Goal: Task Accomplishment & Management: Manage account settings

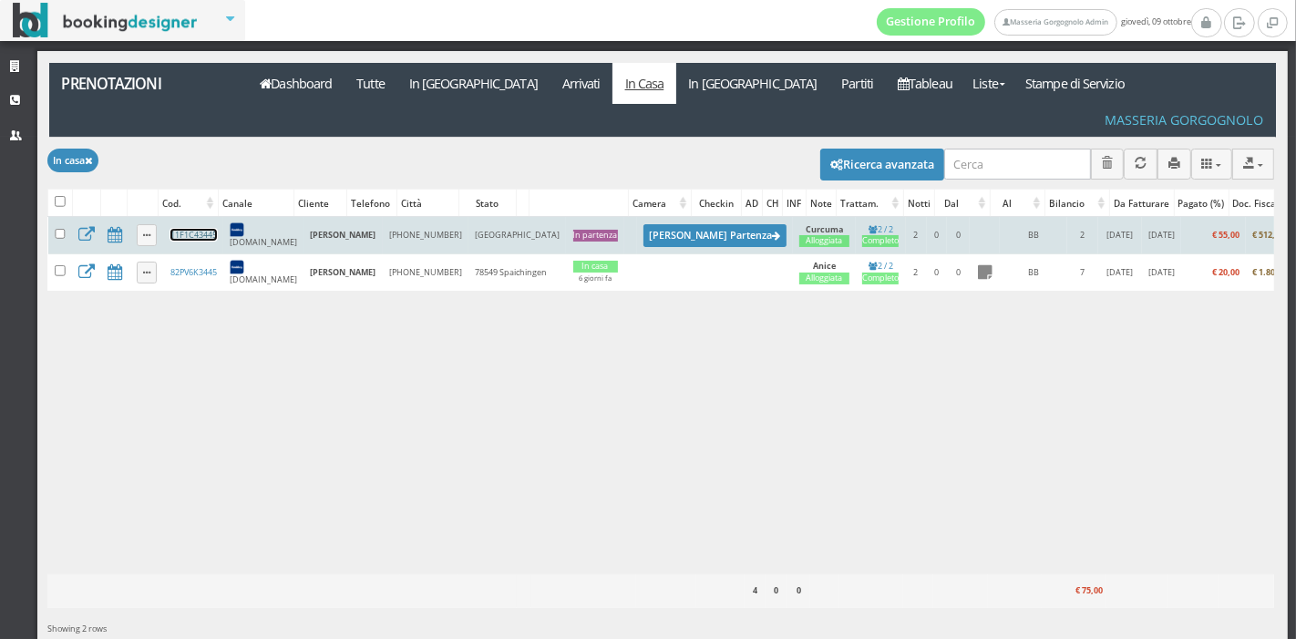
click at [200, 229] on link "11F1C43445" at bounding box center [193, 235] width 46 height 12
click at [199, 229] on link "11F1C43445" at bounding box center [193, 235] width 46 height 12
click at [200, 229] on link "11F1C43445" at bounding box center [193, 235] width 46 height 12
click at [643, 224] on button "Segna Partenza" at bounding box center [714, 235] width 143 height 23
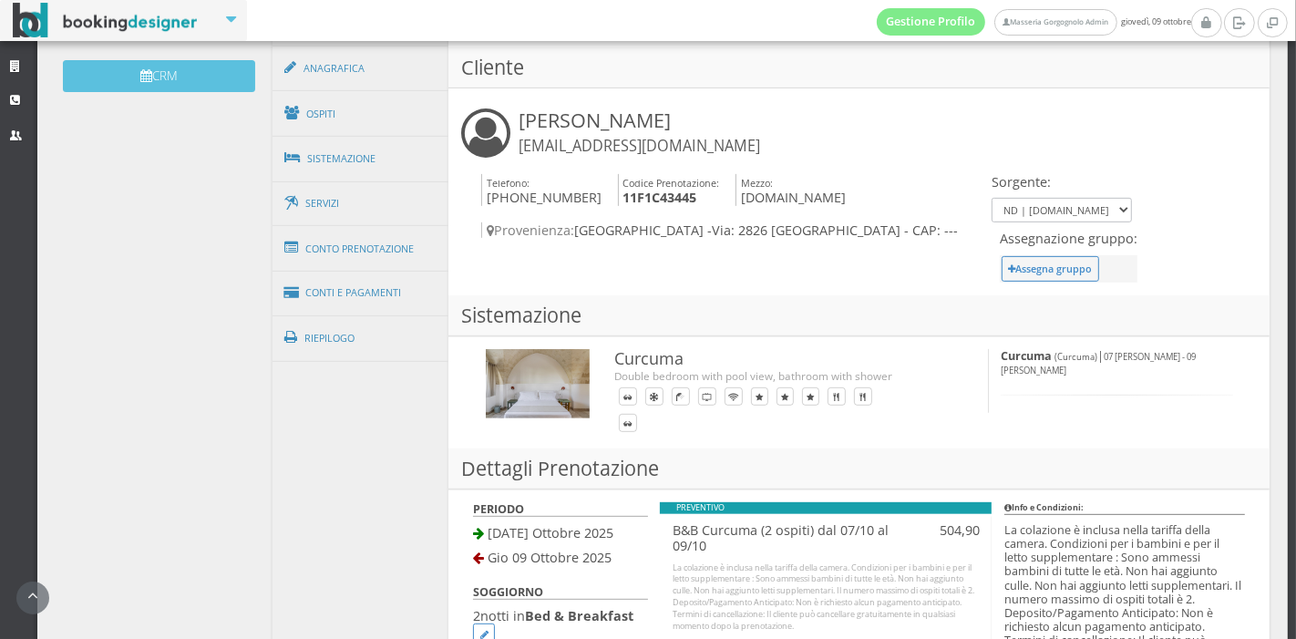
scroll to position [616, 0]
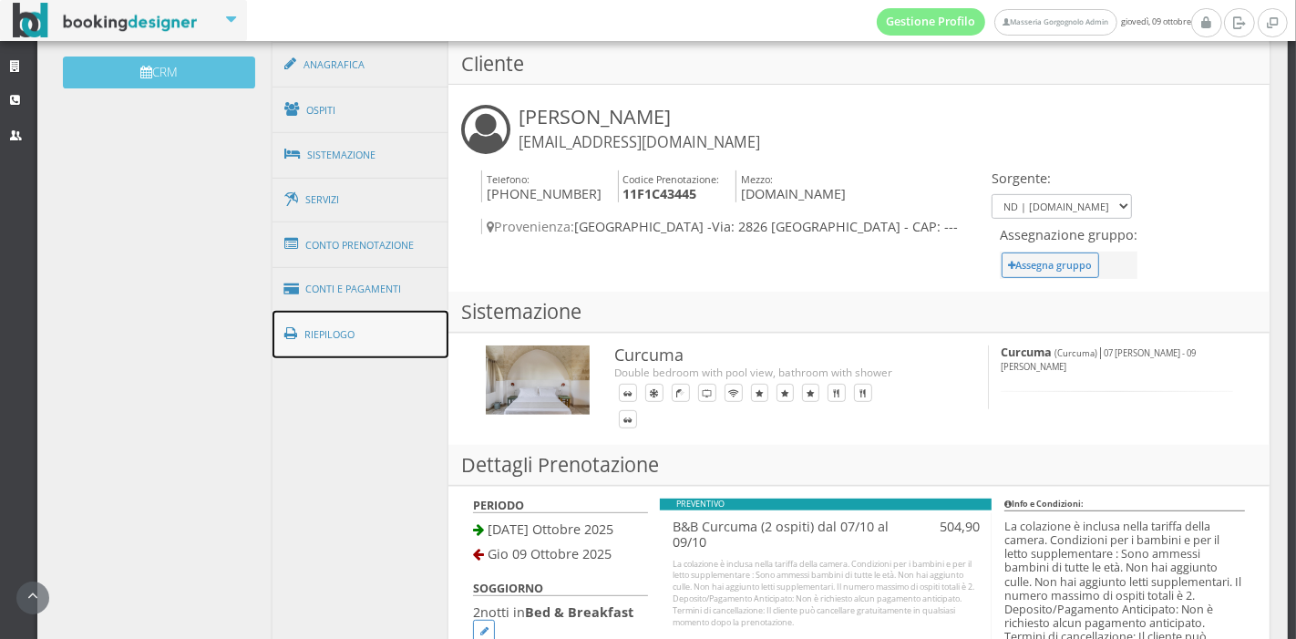
click at [351, 321] on link "Riepilogo" at bounding box center [360, 334] width 177 height 47
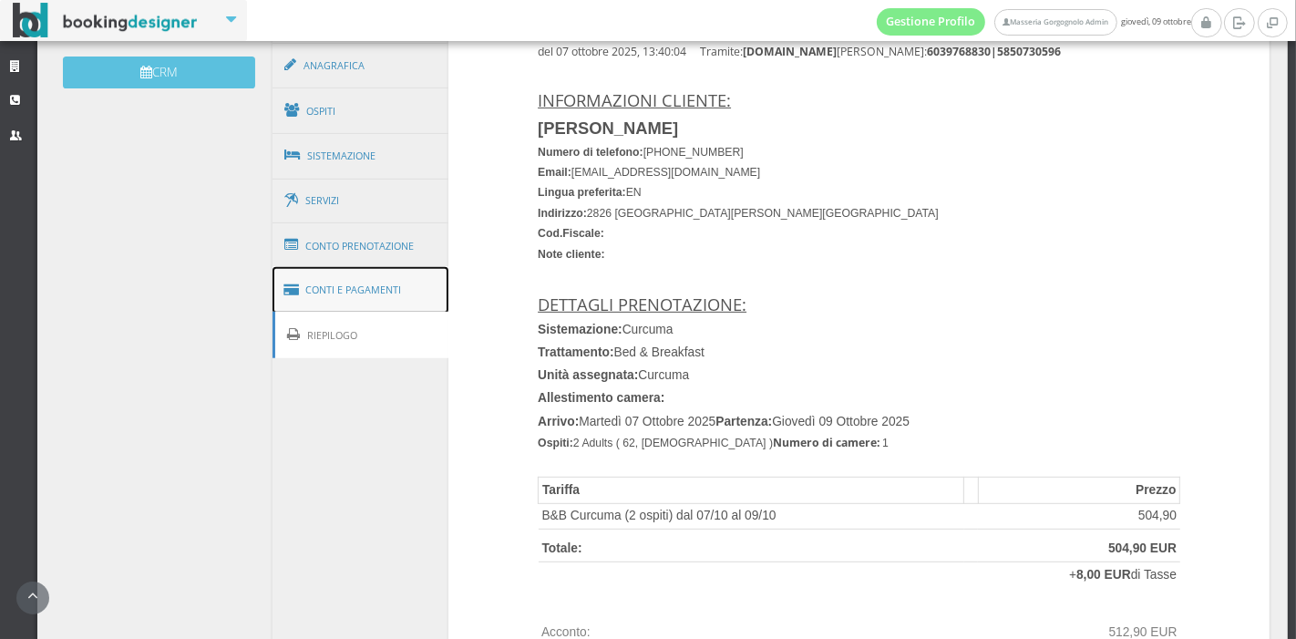
click at [380, 284] on link "Conti e Pagamenti" at bounding box center [360, 290] width 177 height 46
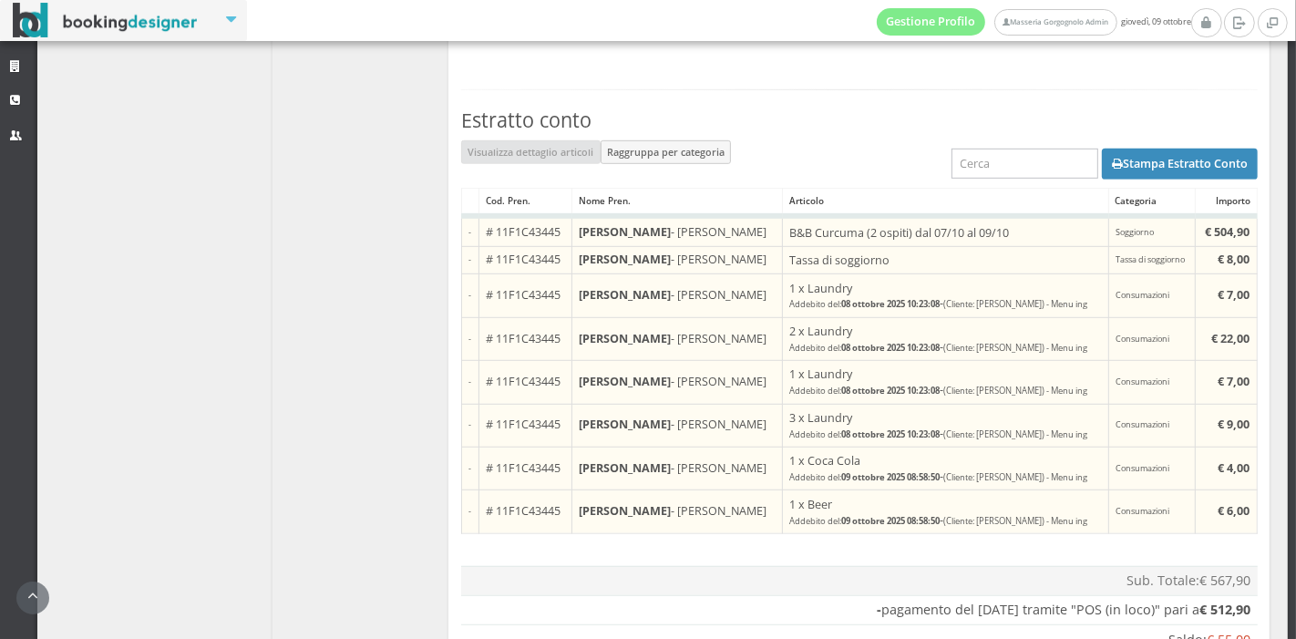
scroll to position [1017, 0]
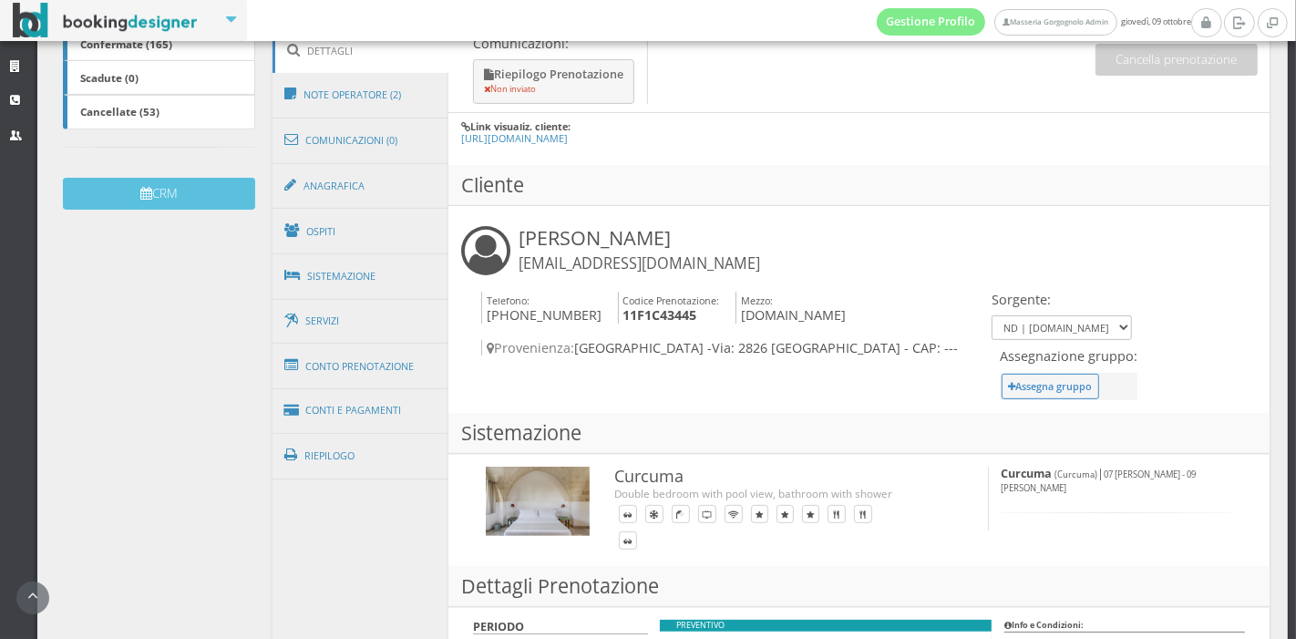
scroll to position [483, 0]
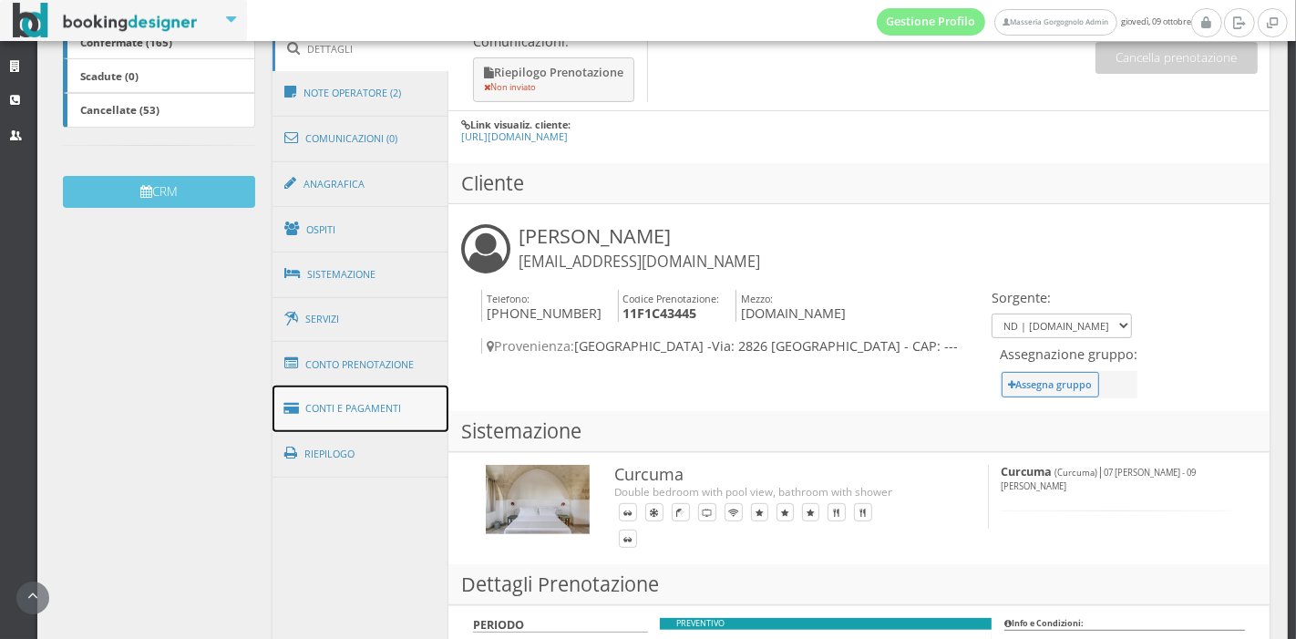
click at [364, 402] on link "Conti e Pagamenti" at bounding box center [360, 408] width 177 height 46
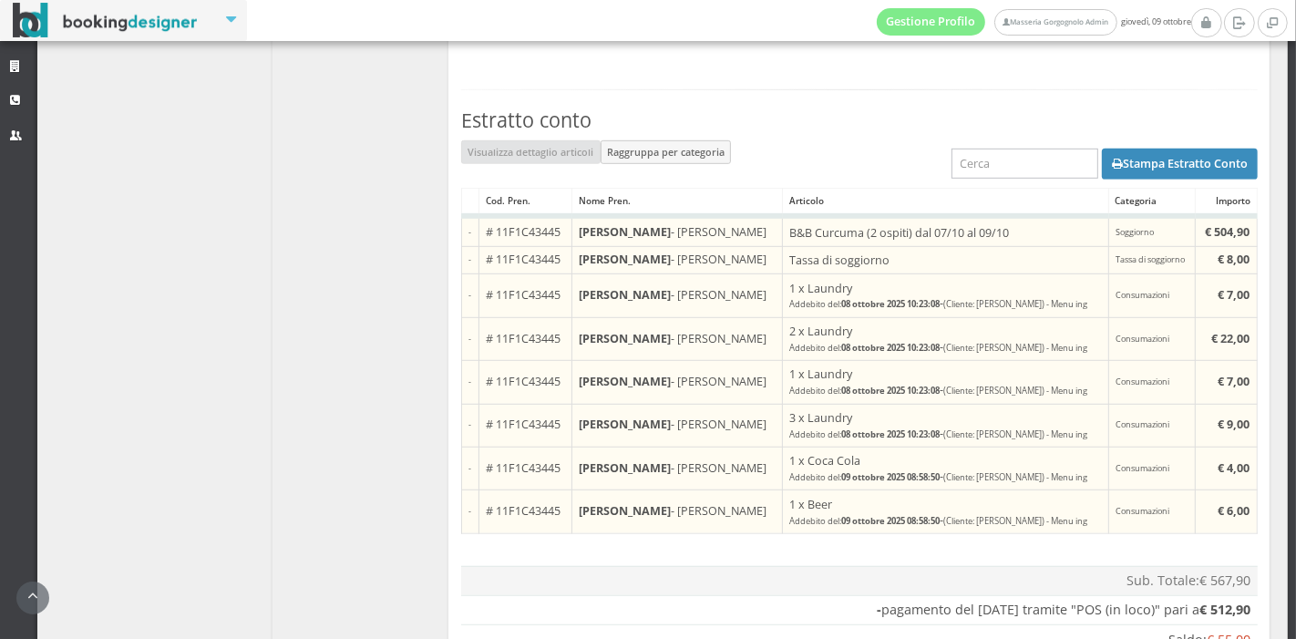
scroll to position [1012, 0]
click at [841, 426] on b "08 ottobre 2025 10:23:08" at bounding box center [890, 432] width 98 height 12
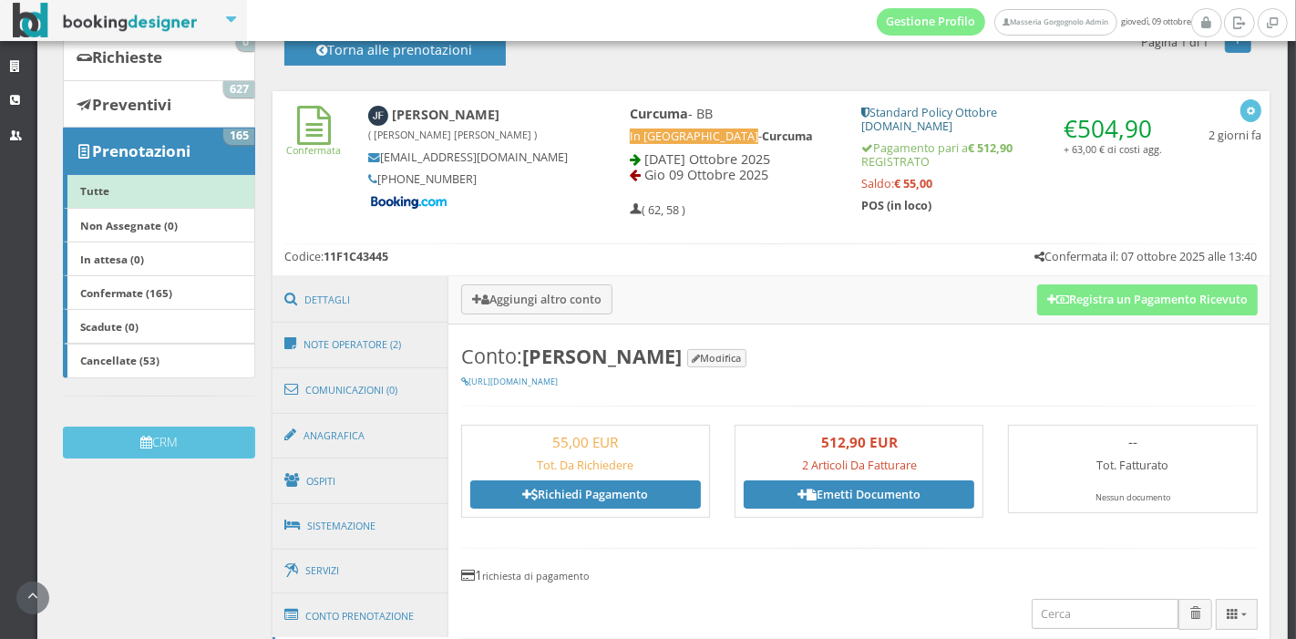
scroll to position [132, 0]
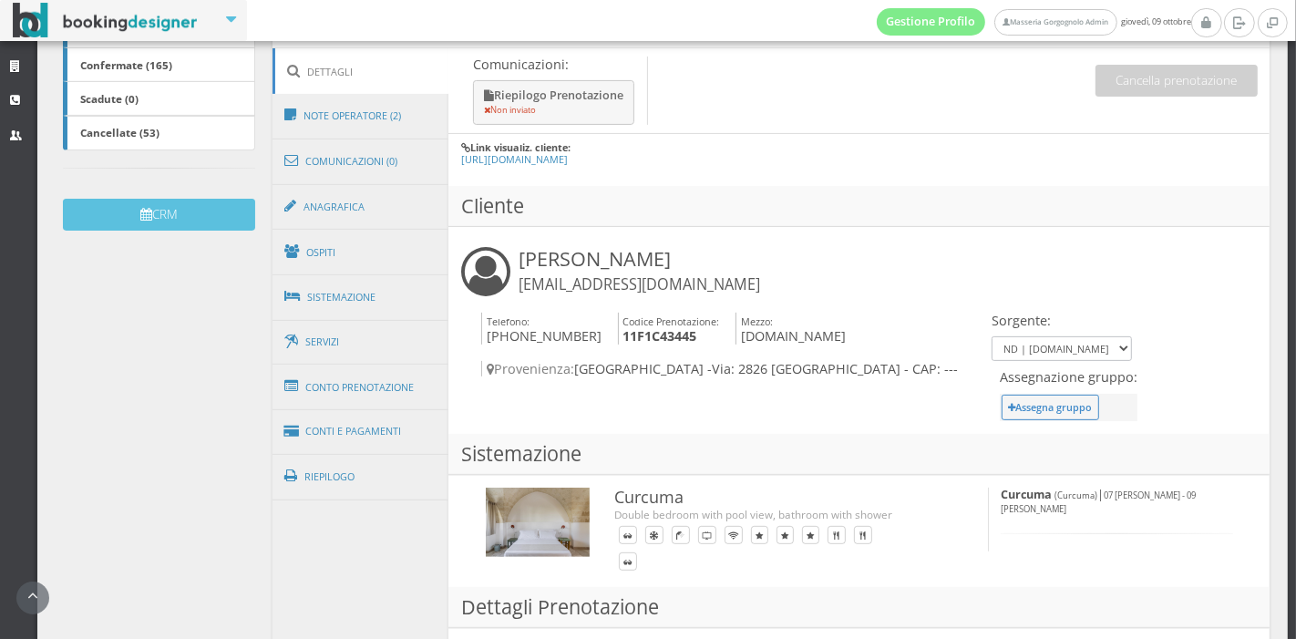
scroll to position [460, 0]
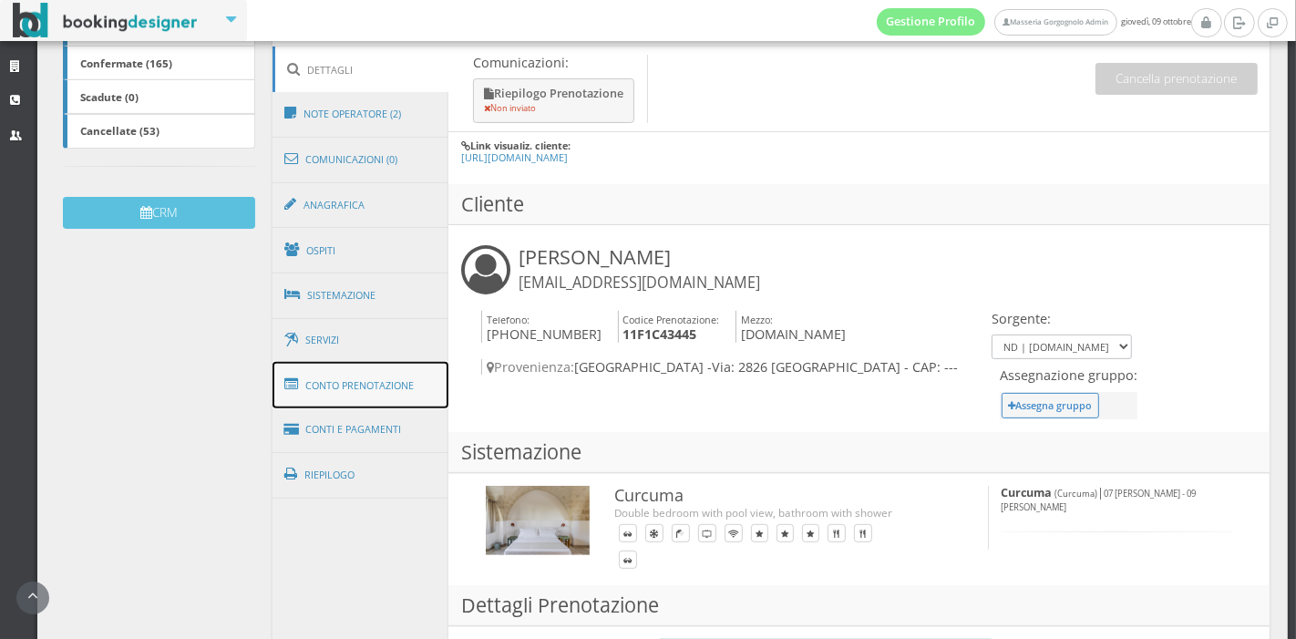
click at [385, 377] on link "Conto Prenotazione" at bounding box center [360, 385] width 177 height 47
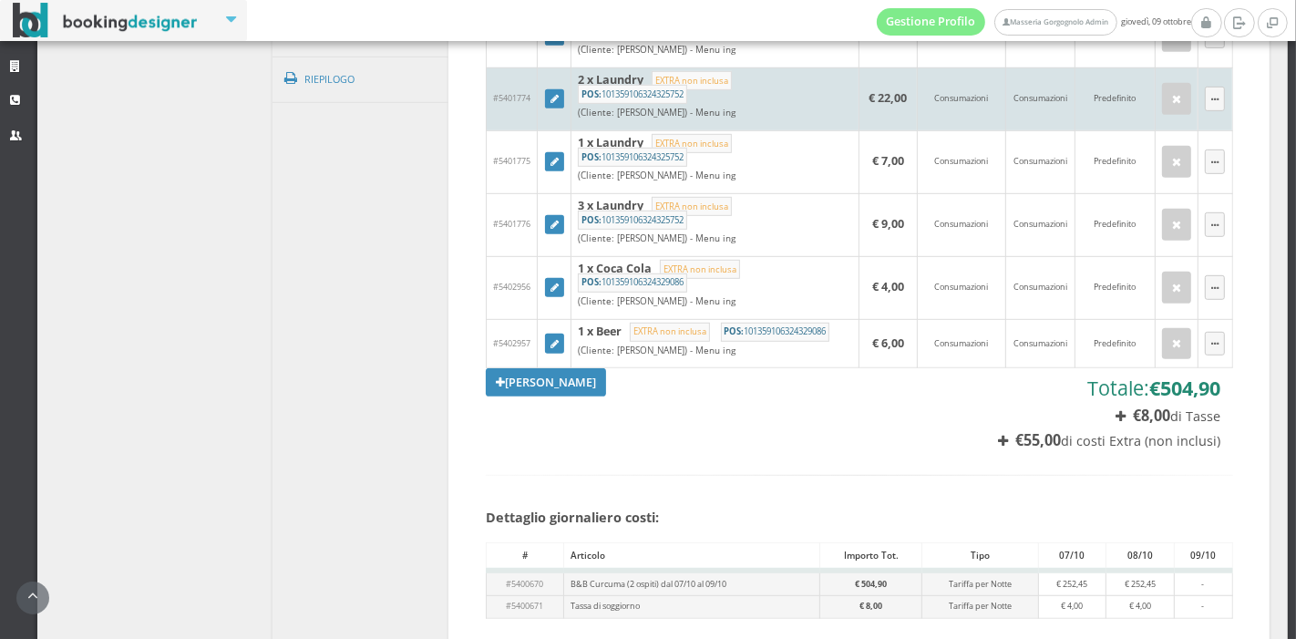
scroll to position [953, 0]
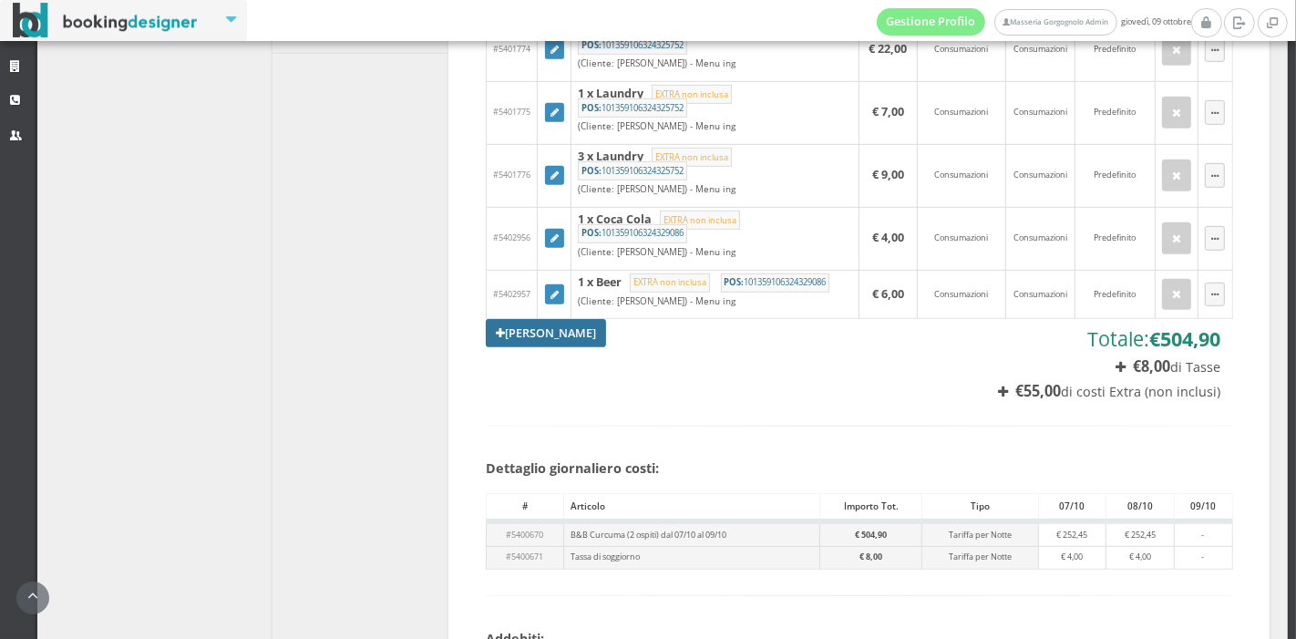
click at [551, 319] on link "Aggiungi Tariffa" at bounding box center [546, 332] width 120 height 27
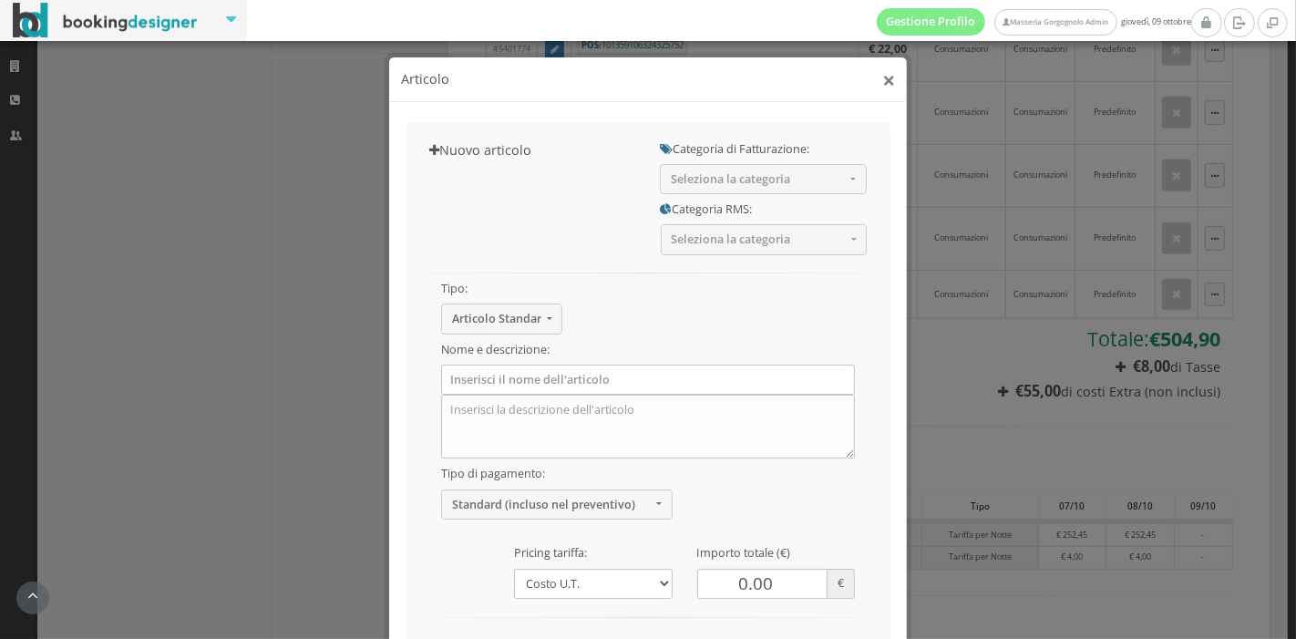
click at [882, 76] on button "×" at bounding box center [888, 79] width 13 height 23
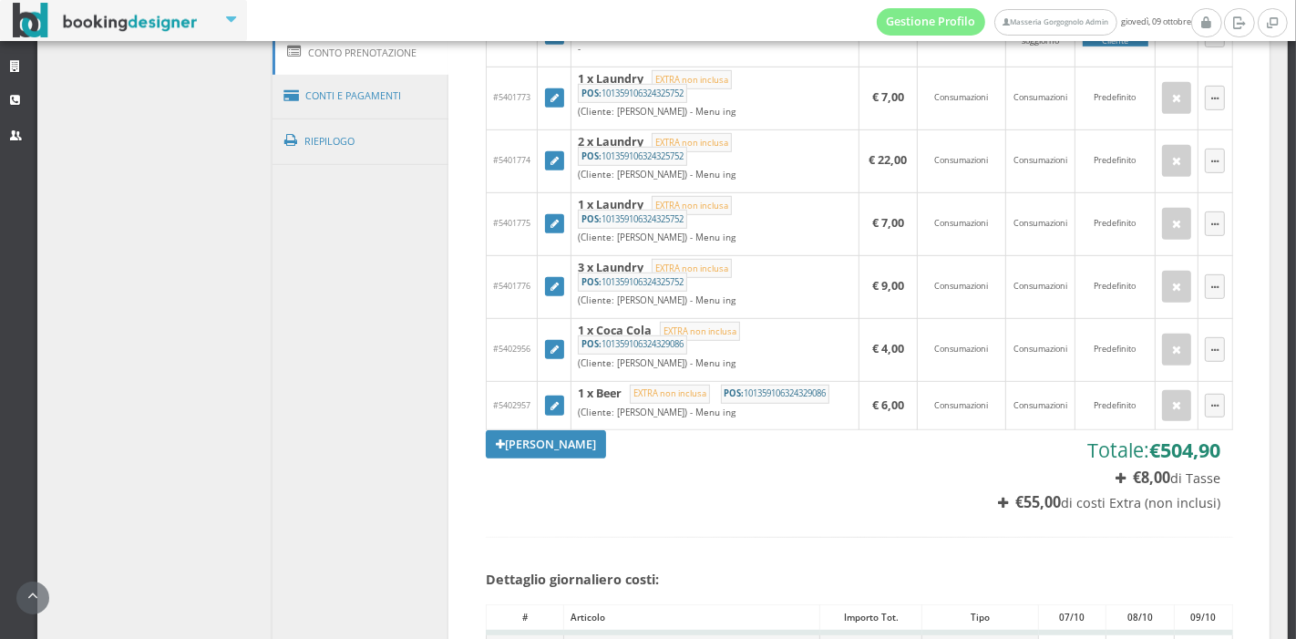
scroll to position [845, 0]
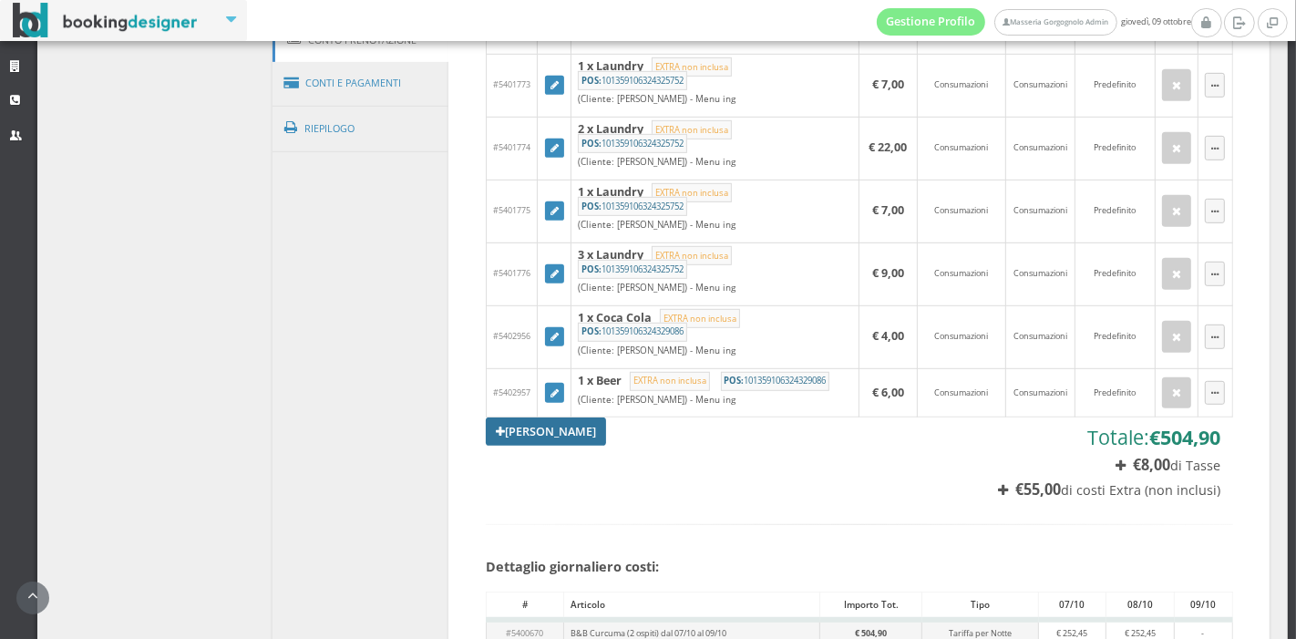
click at [534, 417] on link "Aggiungi Tariffa" at bounding box center [546, 430] width 120 height 27
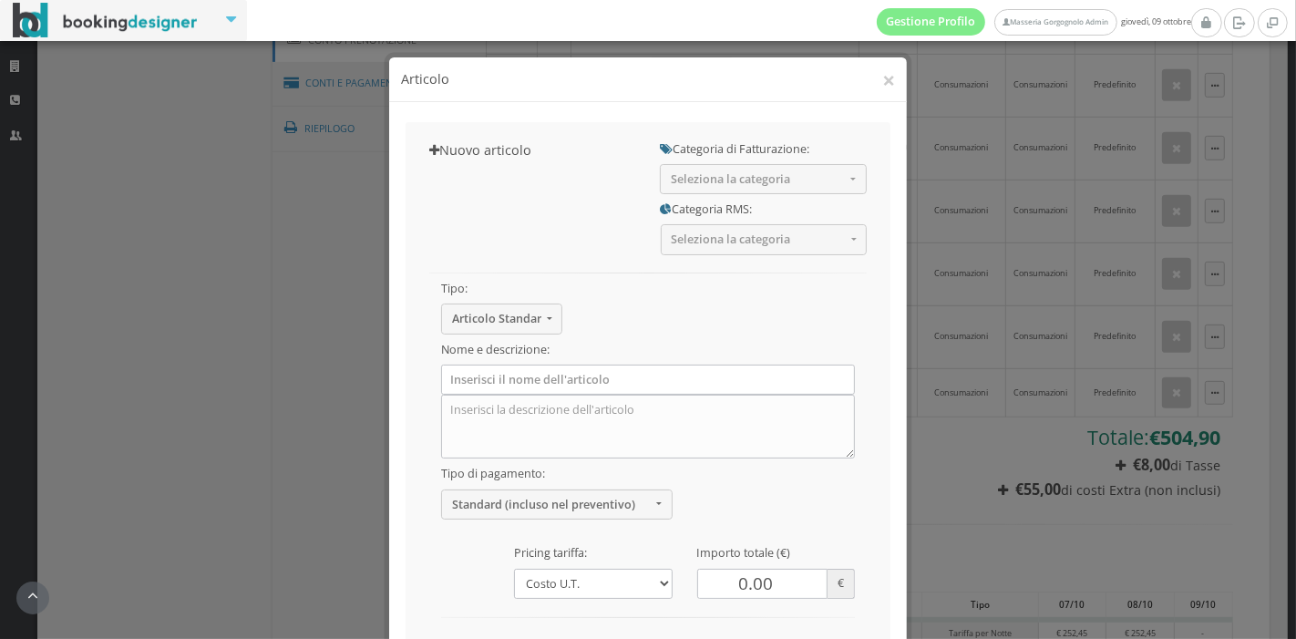
drag, startPoint x: 731, startPoint y: 190, endPoint x: 638, endPoint y: 238, distance: 104.7
click at [638, 238] on div "Nuovo articolo Categoria di Fatturazione: Seleziona la categoria -- Soggiorno T…" at bounding box center [649, 448] width 486 height 652
click at [687, 165] on button "Seleziona la categoria" at bounding box center [763, 179] width 207 height 30
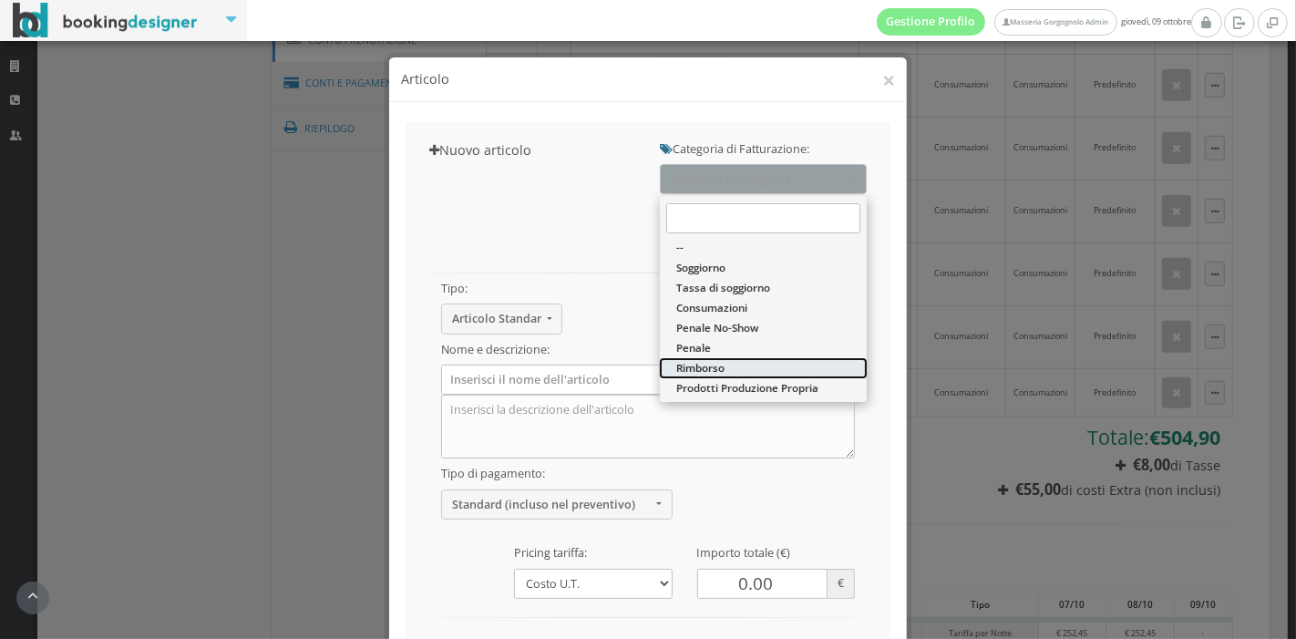
click at [676, 370] on span "Rimborso" at bounding box center [700, 367] width 48 height 15
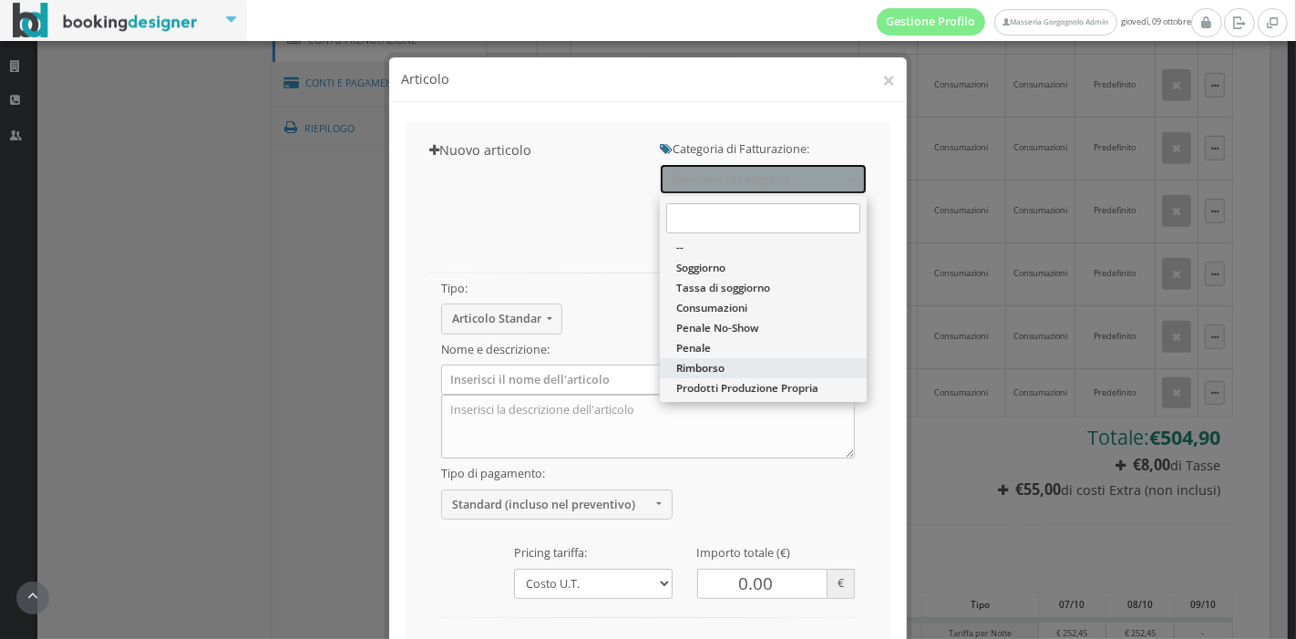
select select "48"
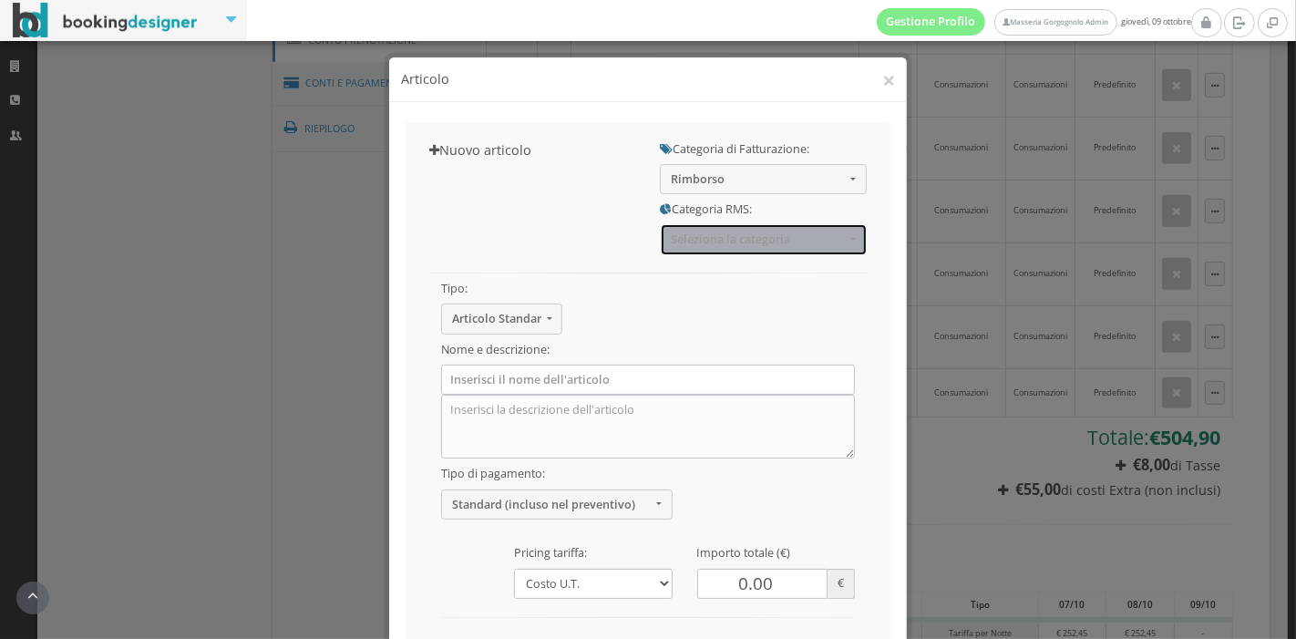
click at [742, 246] on span "Seleziona la categoria" at bounding box center [758, 239] width 175 height 14
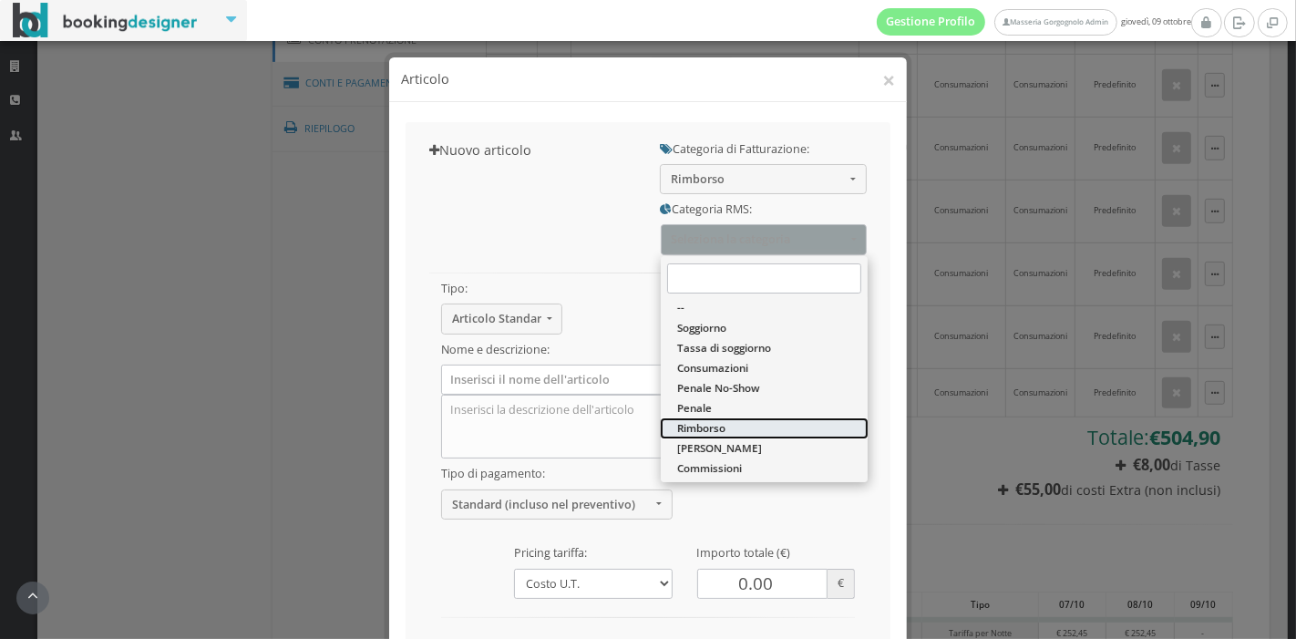
click at [711, 425] on span "Rimborso" at bounding box center [701, 428] width 48 height 15
select select "43"
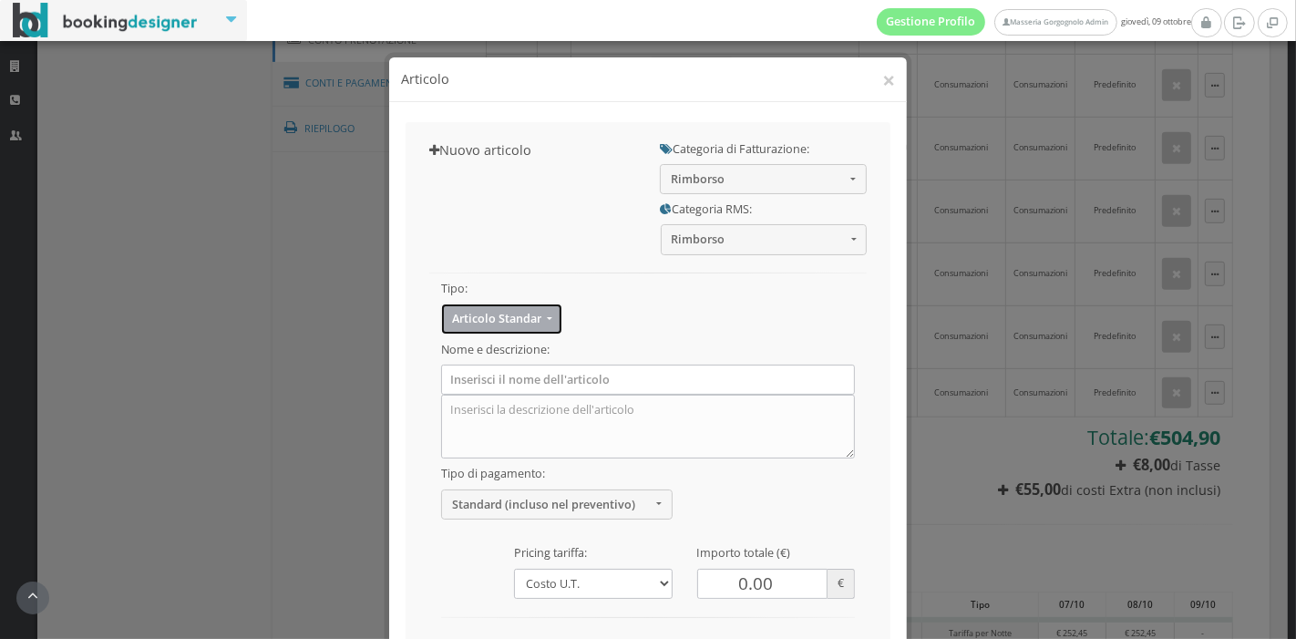
click at [497, 316] on span "Articolo Standard" at bounding box center [496, 319] width 89 height 14
click at [666, 266] on div "Tipo: Articolo Standard Articolo Standard Sconto Tassa Seleziona il tipo di art…" at bounding box center [647, 464] width 463 height 419
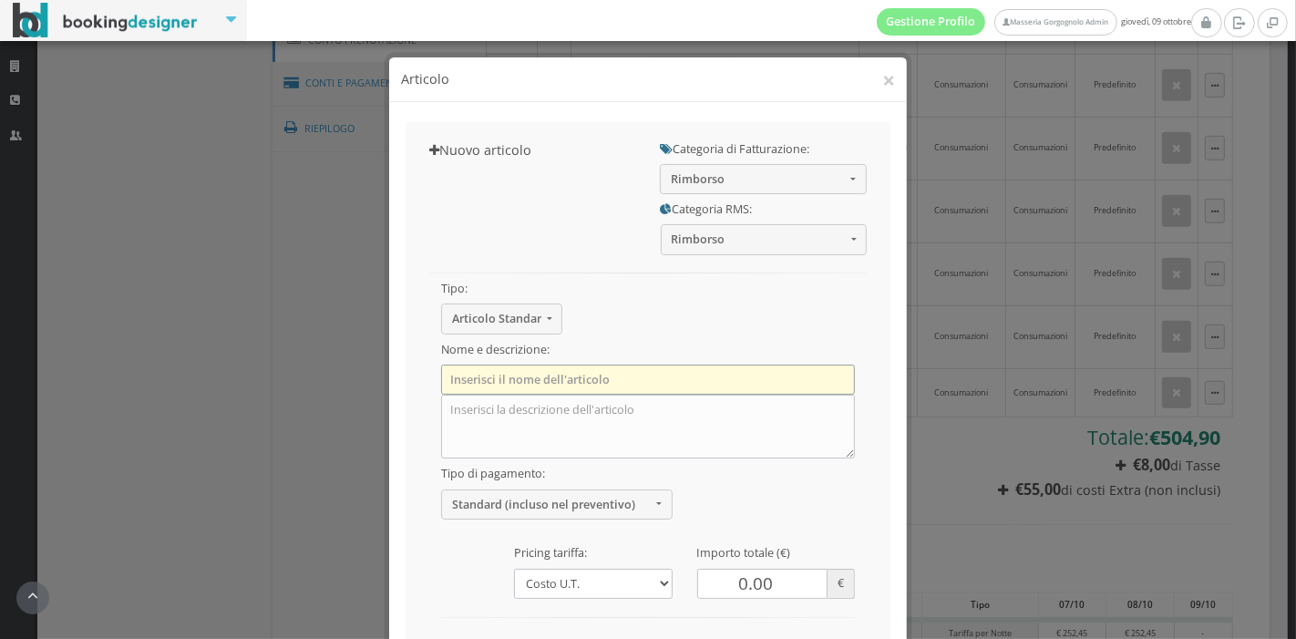
click at [613, 385] on input "text" at bounding box center [648, 380] width 414 height 30
click at [591, 385] on input "text" at bounding box center [648, 380] width 414 height 30
paste input "room account recalculation"
click at [447, 383] on input "room account recalculation" at bounding box center [648, 380] width 414 height 30
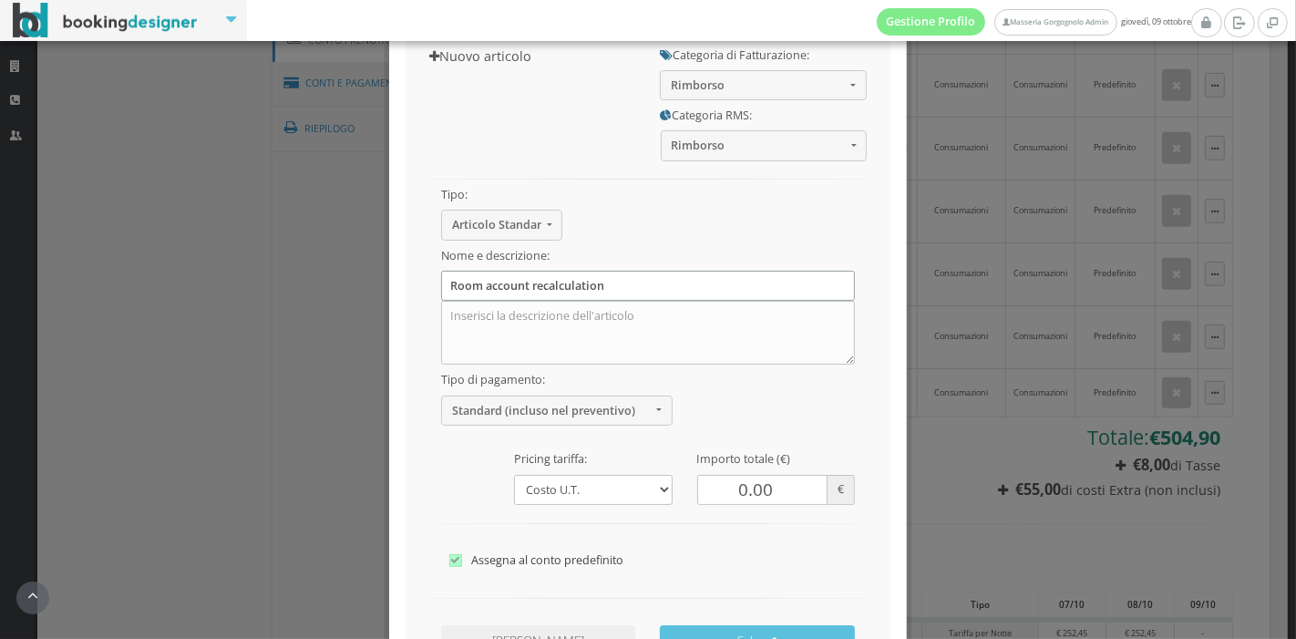
scroll to position [106, 0]
type input "Room account recalculation"
click at [639, 403] on span "Standard (incluso nel preventivo)" at bounding box center [551, 410] width 199 height 14
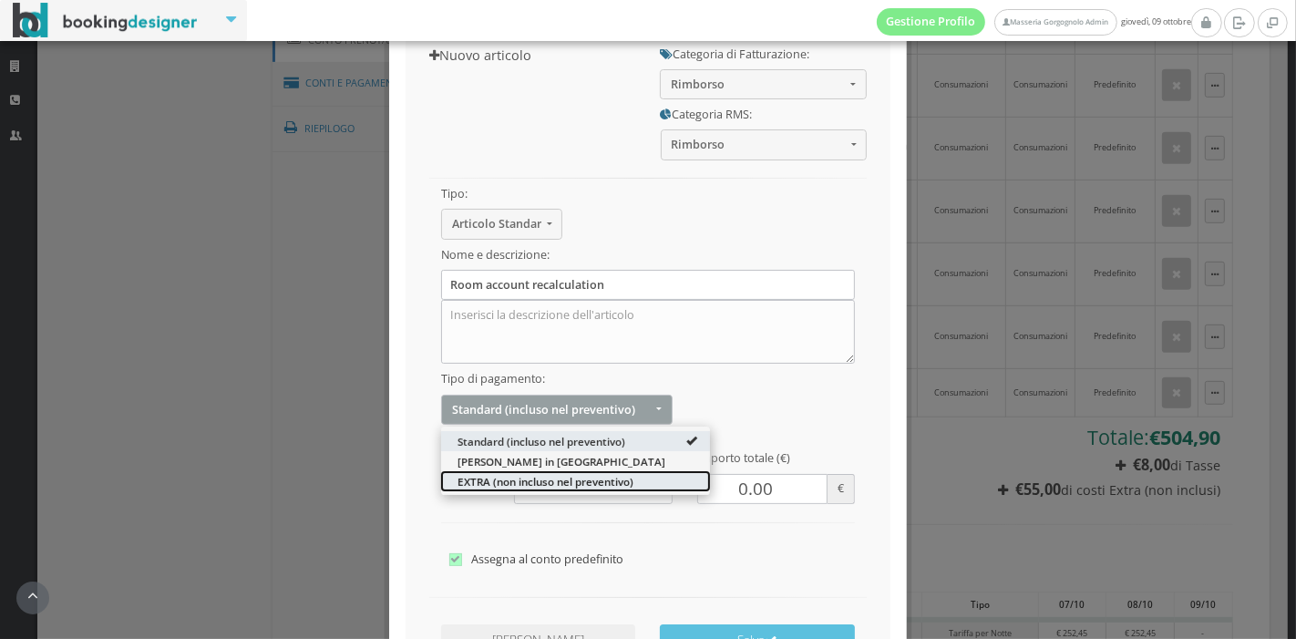
click at [543, 475] on span "EXTRA (non incluso nel preventivo)" at bounding box center [545, 480] width 176 height 15
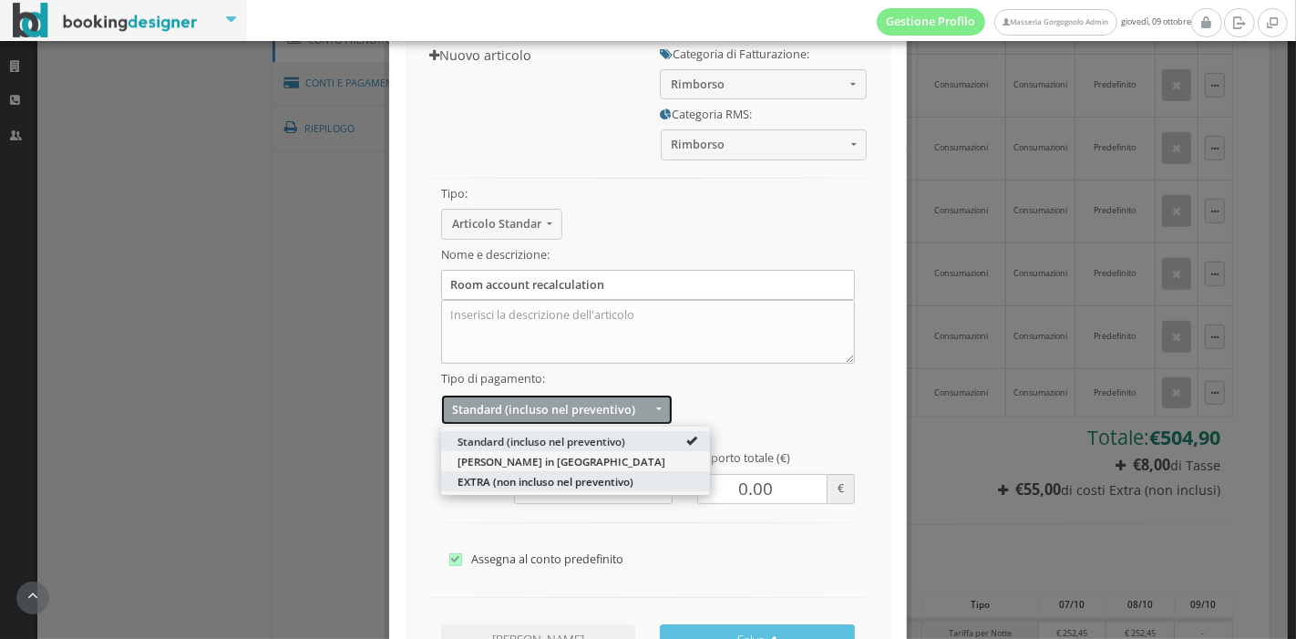
select select "2"
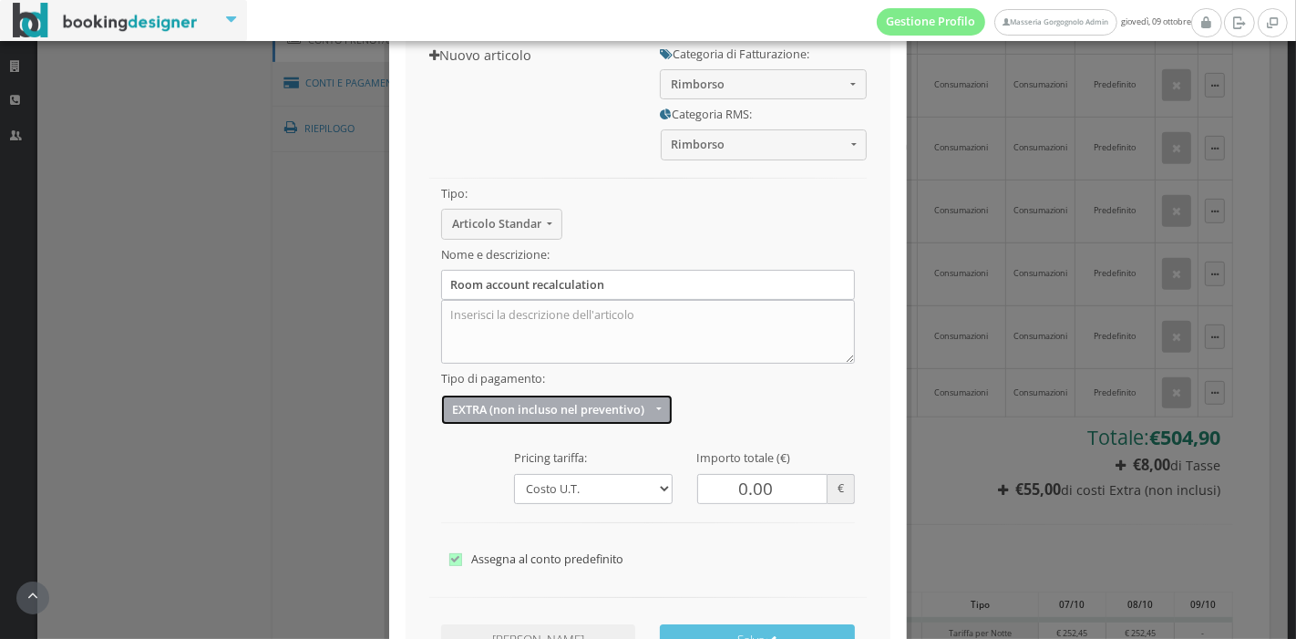
scroll to position [245, 0]
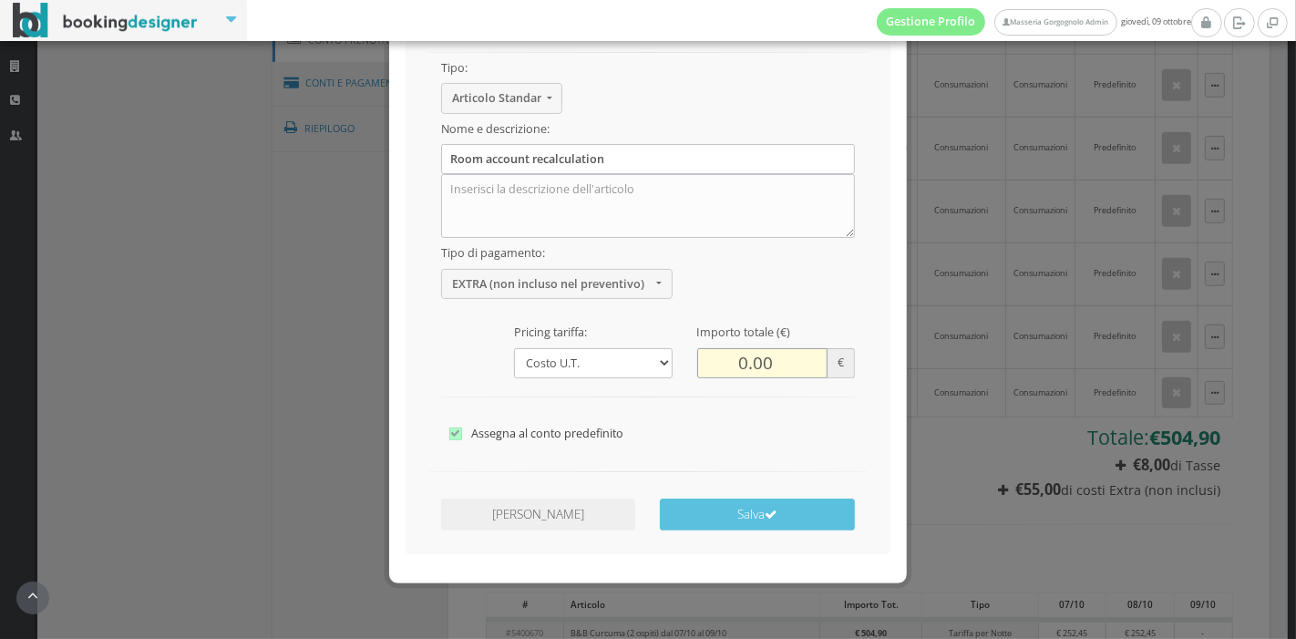
click at [738, 364] on input "0.00" at bounding box center [762, 363] width 131 height 30
click at [753, 363] on input "5.00" at bounding box center [762, 363] width 131 height 30
type input "5.10"
click at [609, 355] on select "Costo U.T. Addebito Per NOTTE GIORNALIERO Addebito su Date Specifiche" at bounding box center [593, 363] width 158 height 30
click at [514, 348] on select "Costo U.T. Addebito Per NOTTE GIORNALIERO Addebito su Date Specifiche" at bounding box center [593, 363] width 158 height 30
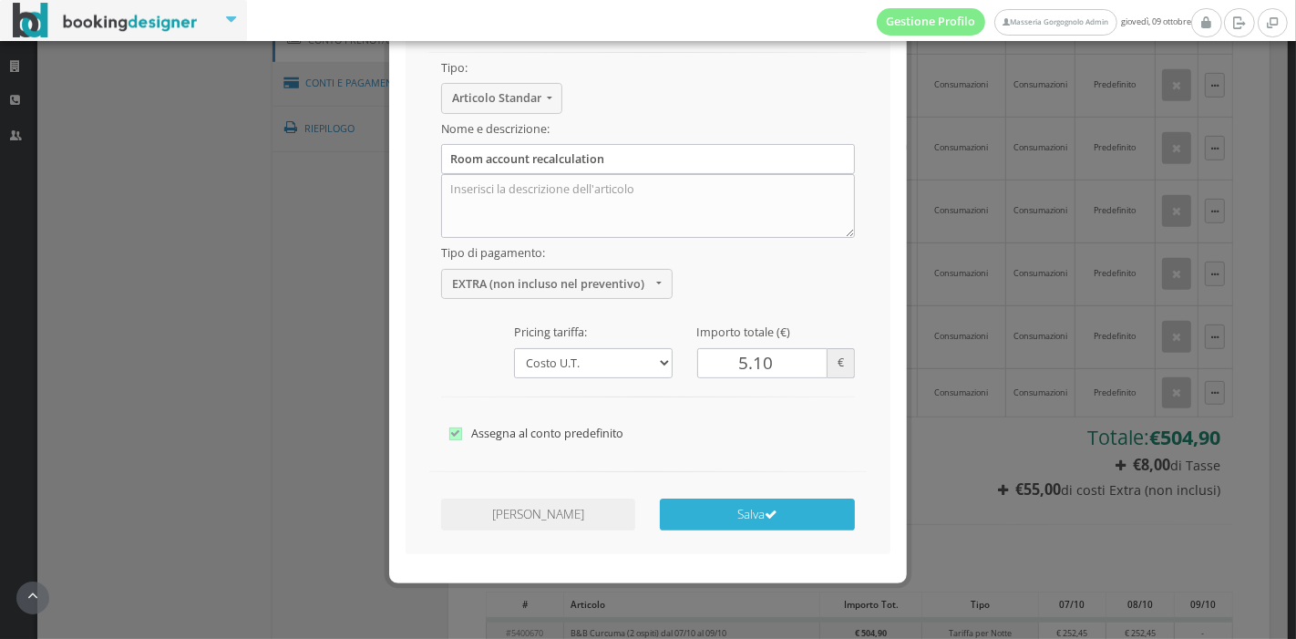
click at [778, 514] on button "Salva" at bounding box center [757, 514] width 194 height 32
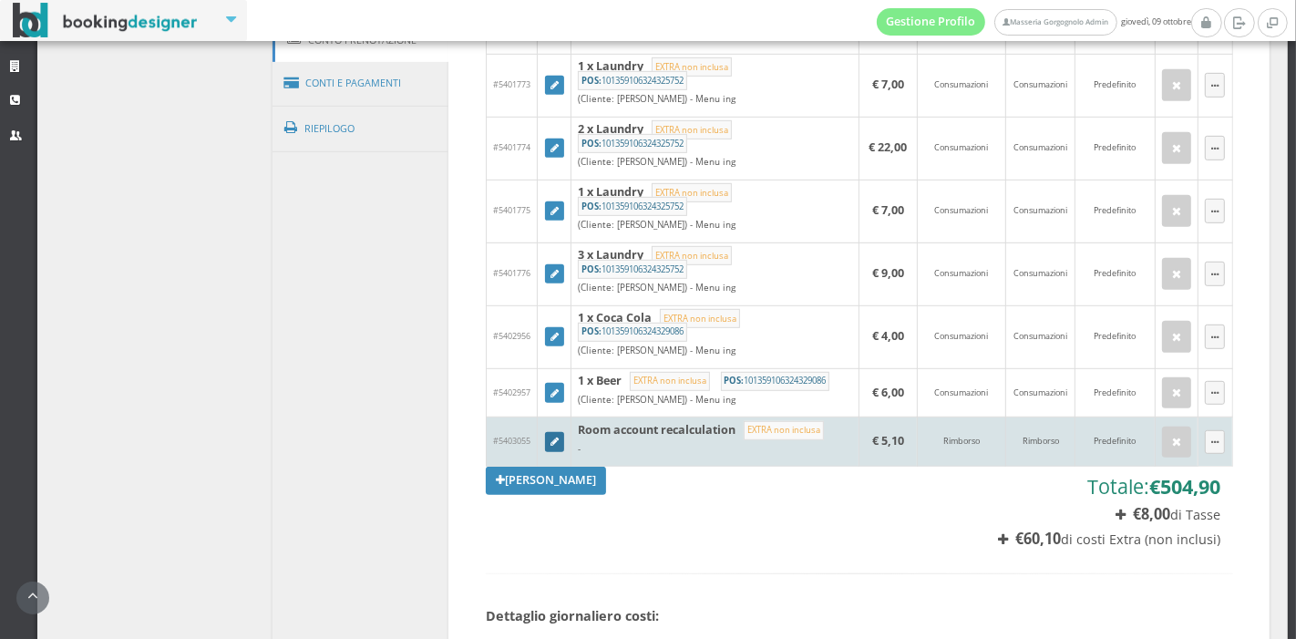
click at [550, 437] on icon at bounding box center [554, 442] width 8 height 10
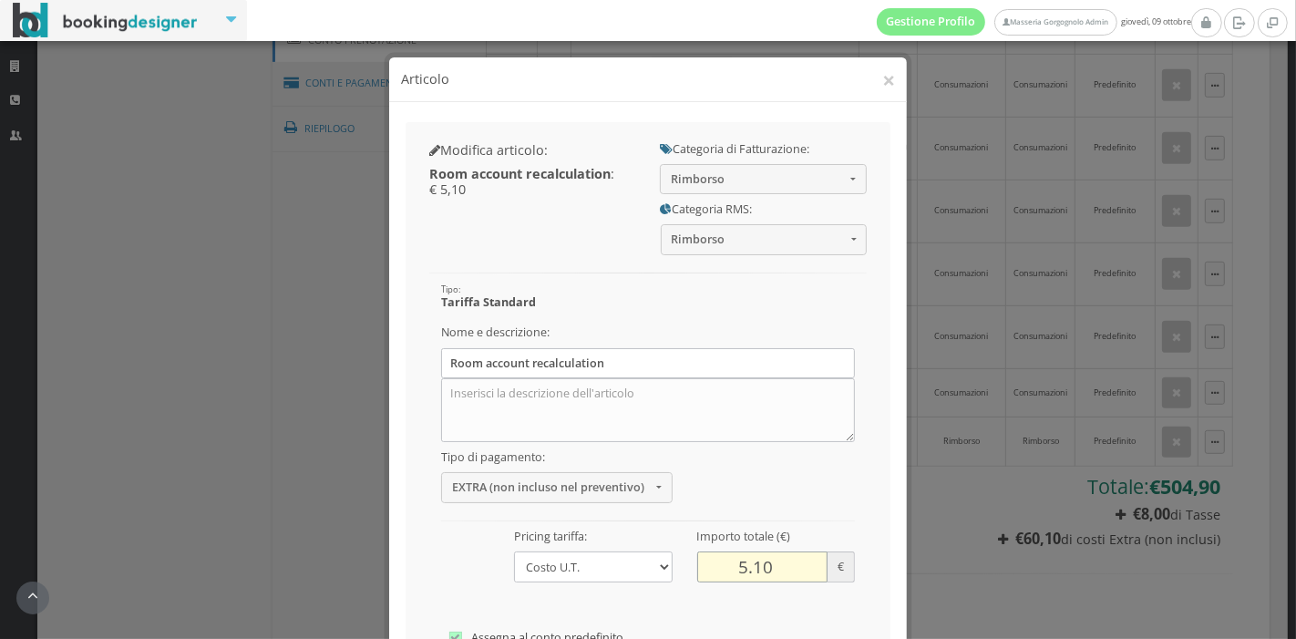
click at [730, 570] on input "5.10" at bounding box center [762, 566] width 131 height 30
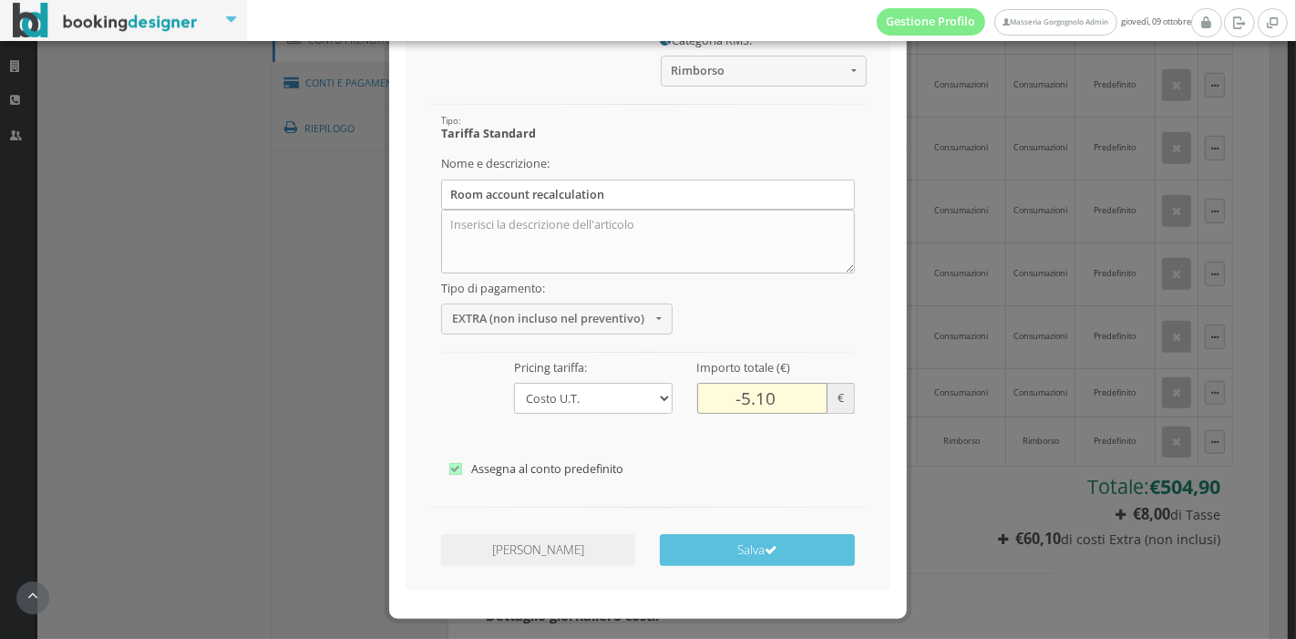
scroll to position [200, 0]
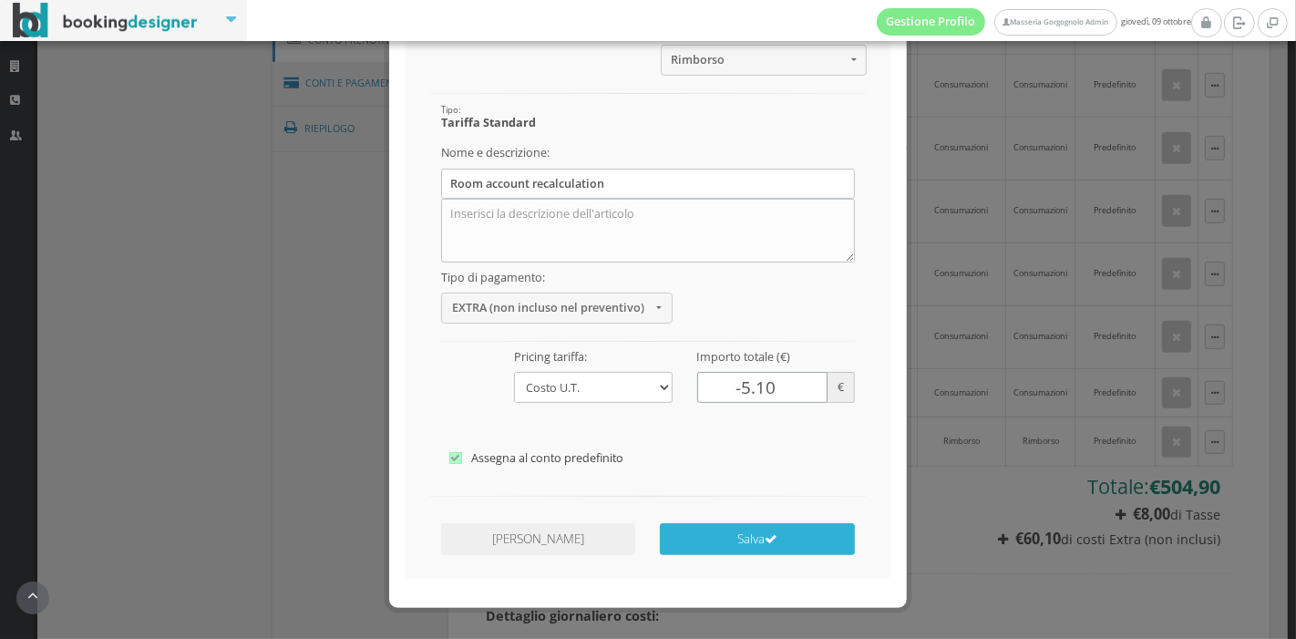
type input "-5.10"
click at [736, 533] on button "Salva" at bounding box center [757, 539] width 194 height 32
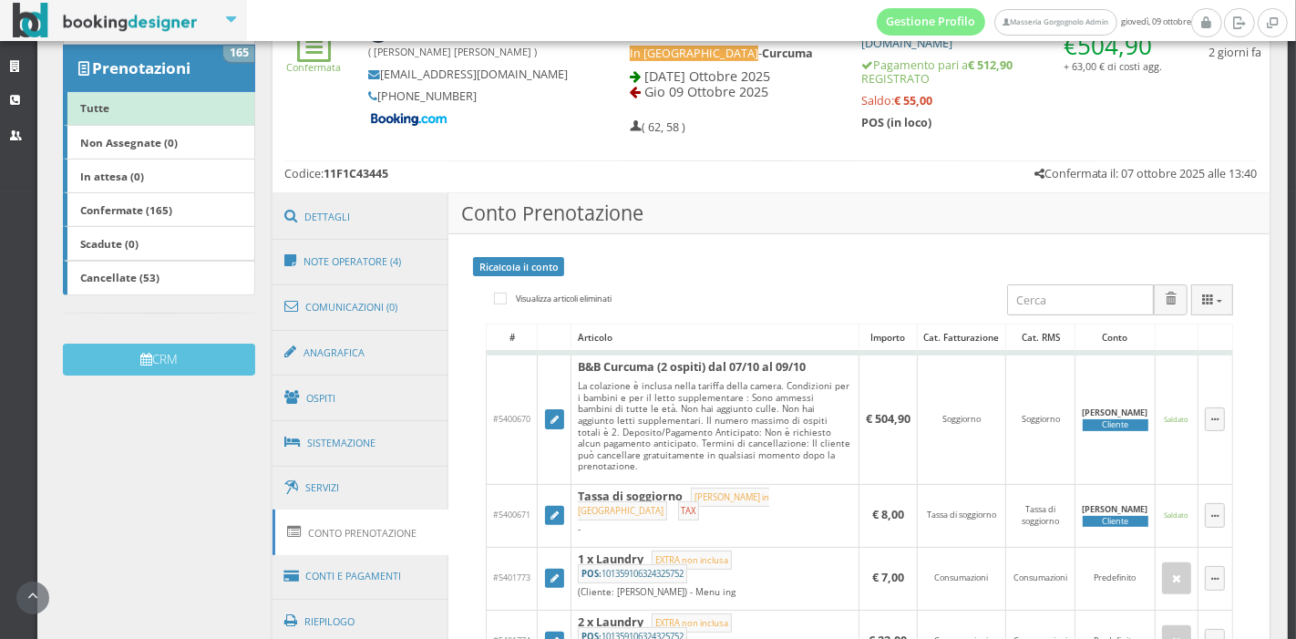
scroll to position [301, 0]
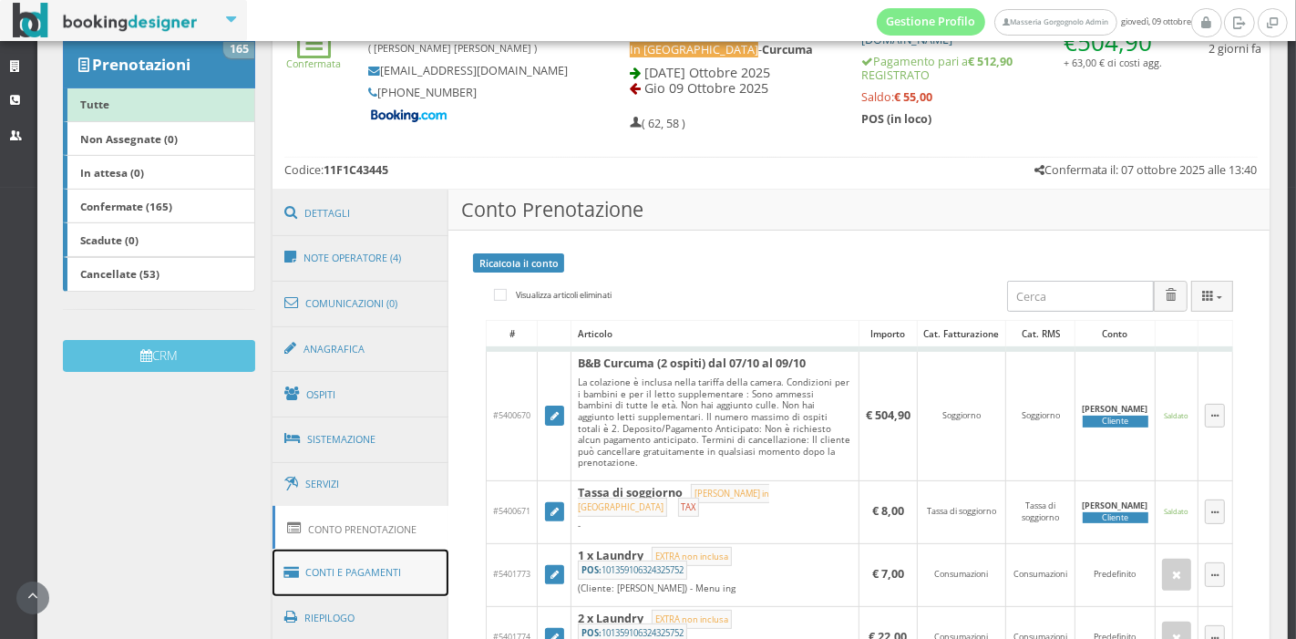
click at [365, 564] on link "Conti e Pagamenti" at bounding box center [360, 573] width 177 height 46
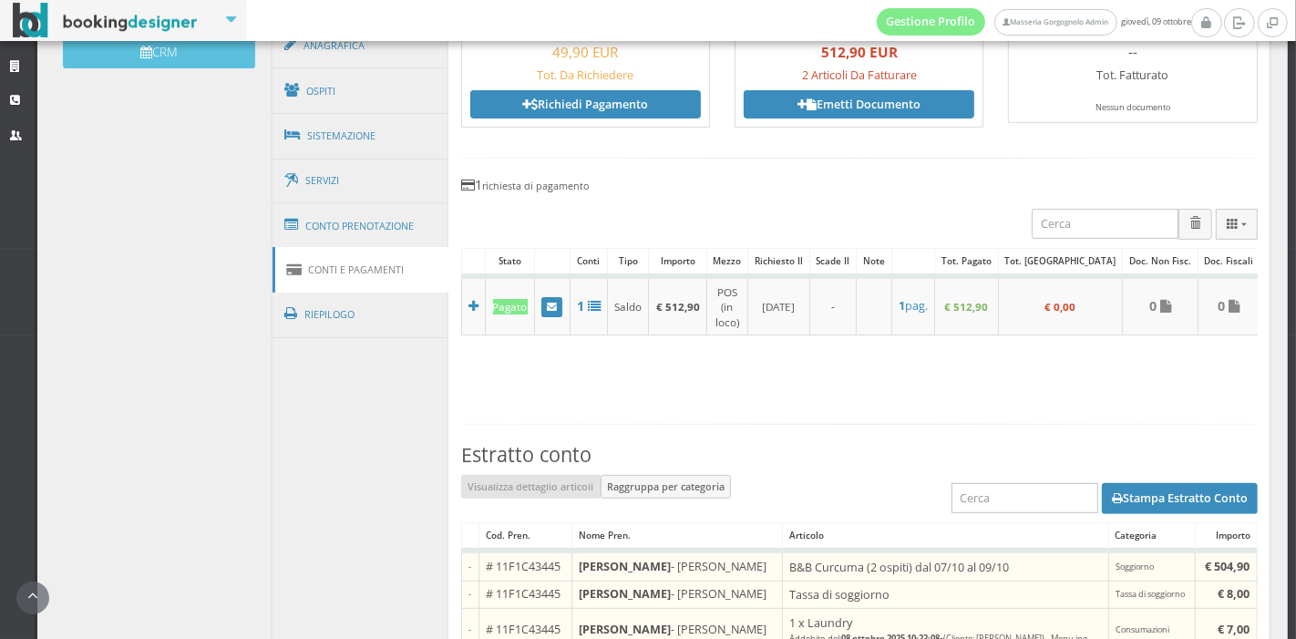
scroll to position [639, 0]
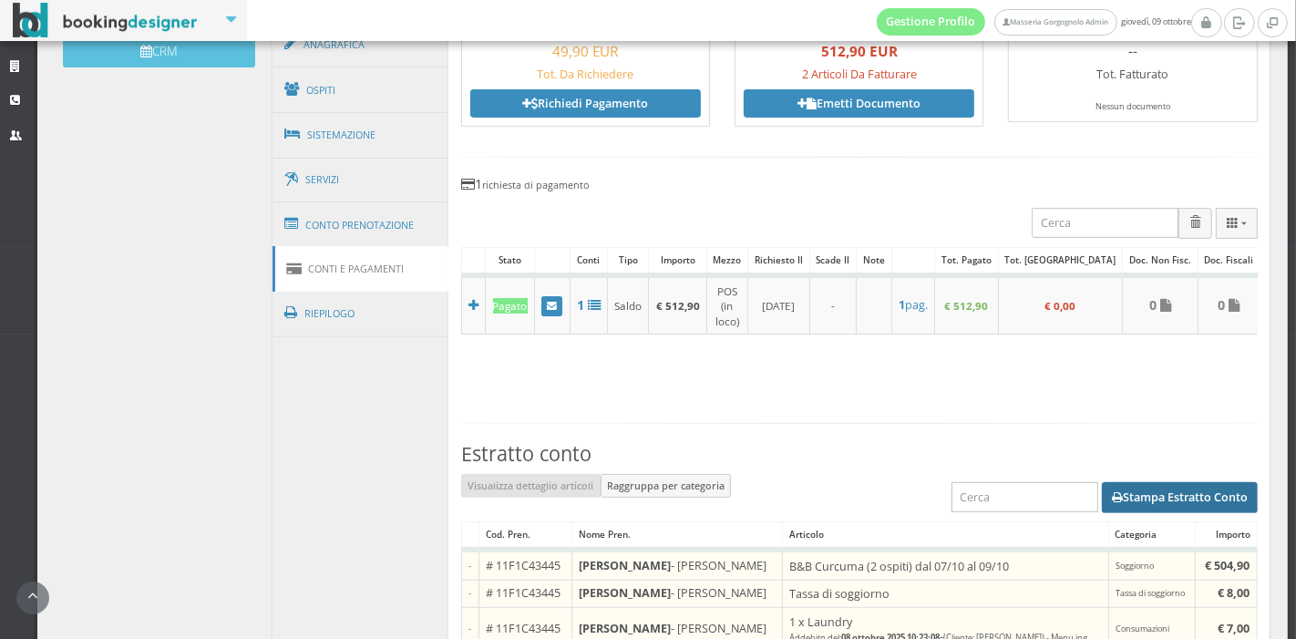
click at [1114, 482] on button "Stampa Estratto Conto" at bounding box center [1180, 497] width 156 height 31
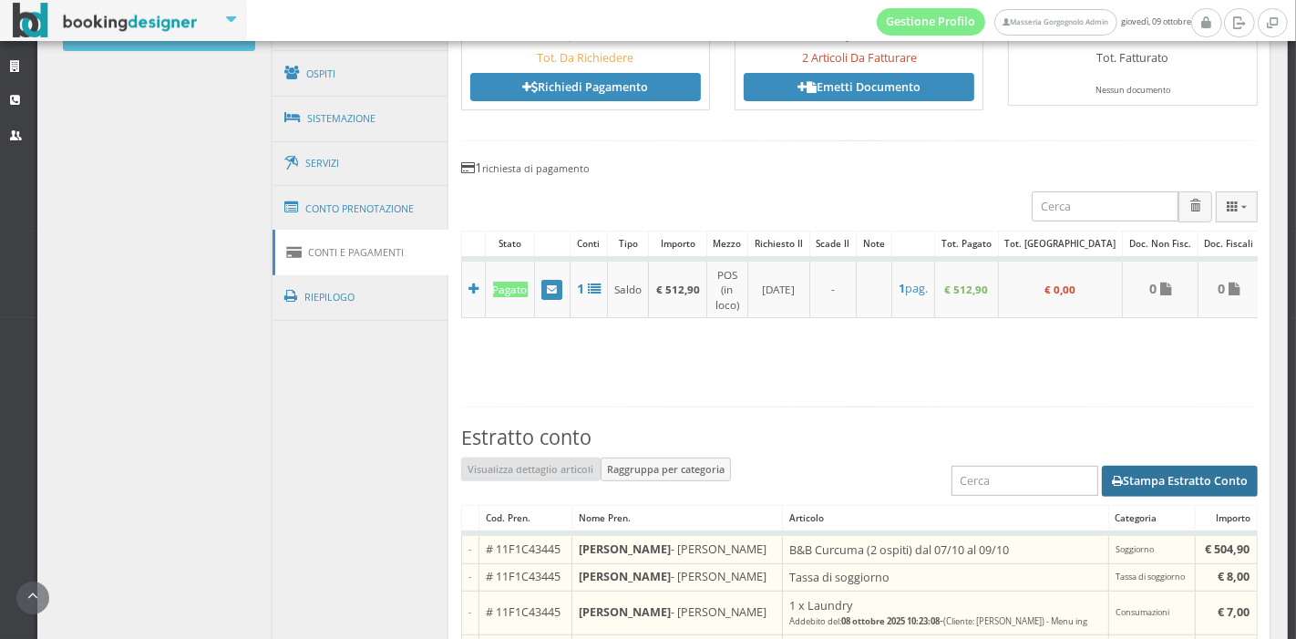
scroll to position [560, 0]
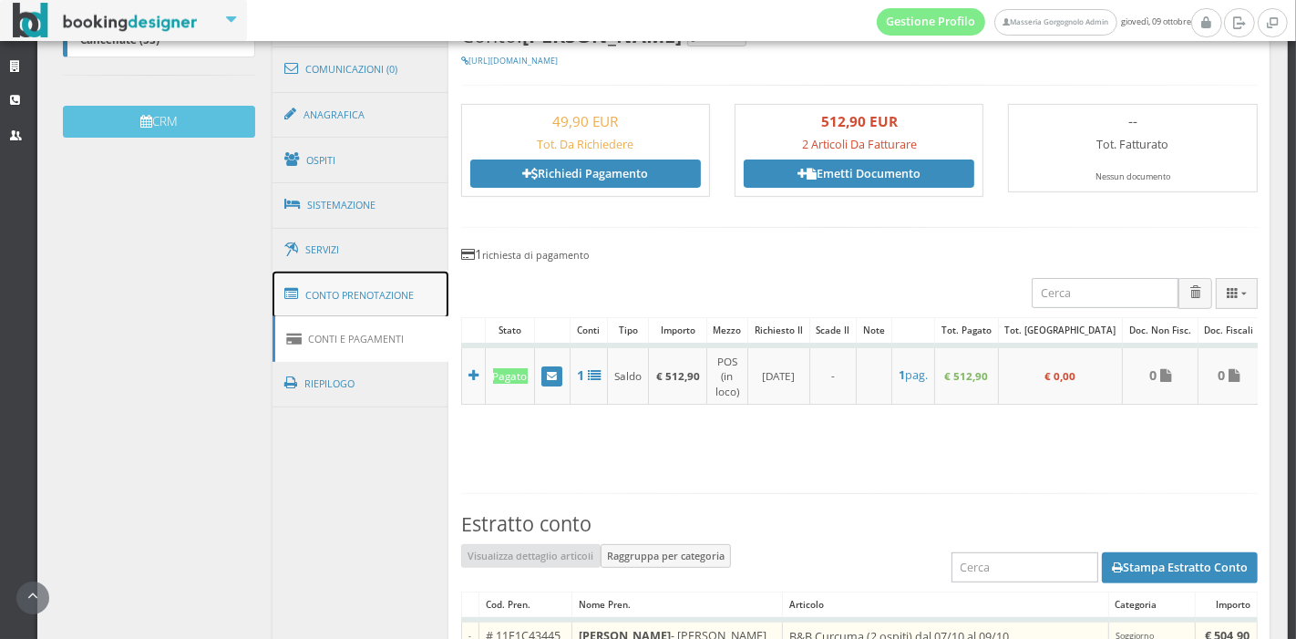
click at [401, 284] on link "Conto Prenotazione" at bounding box center [360, 295] width 177 height 47
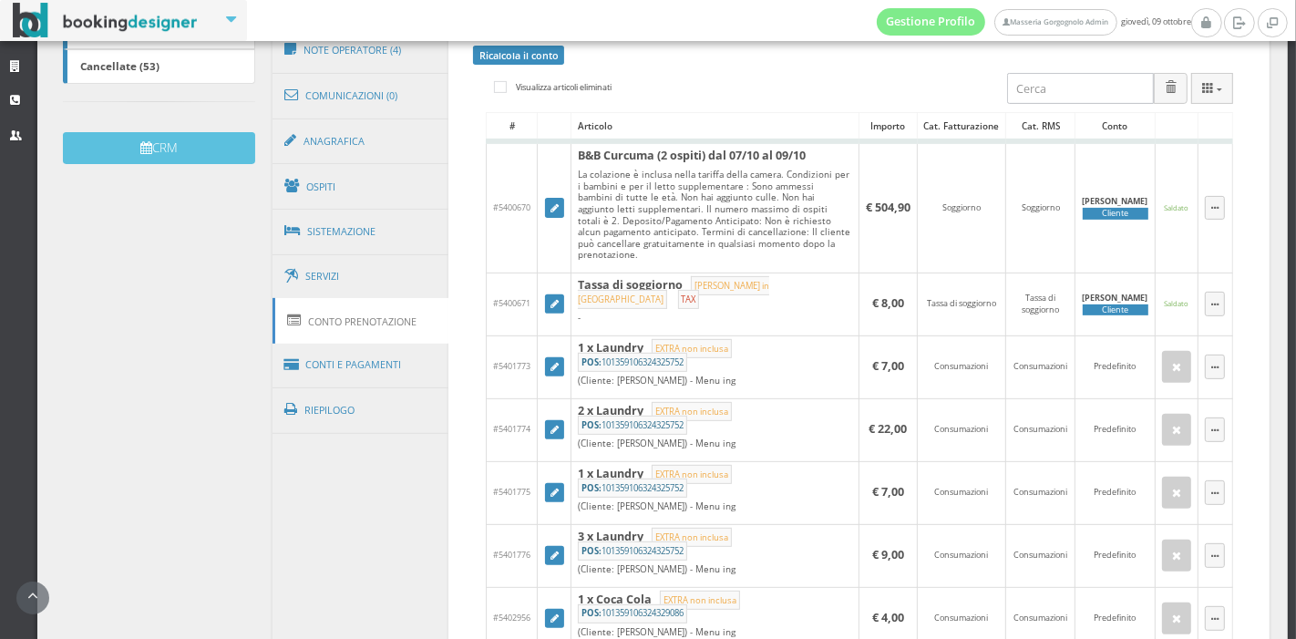
scroll to position [560, 0]
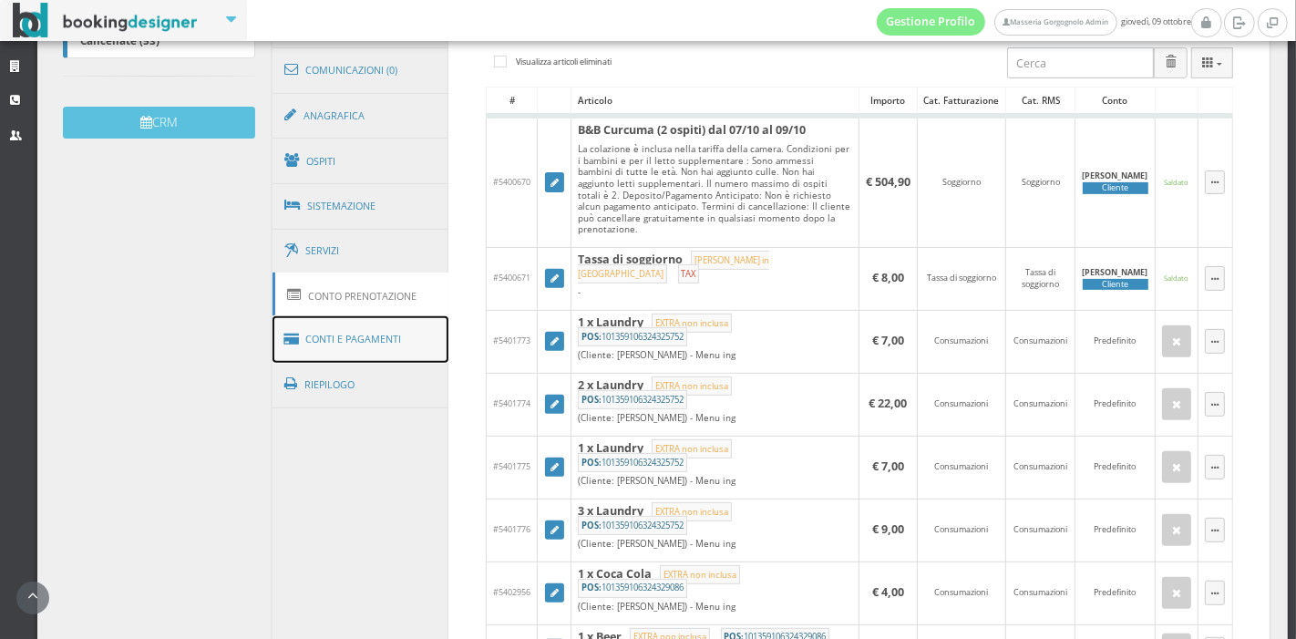
click at [376, 351] on link "Conti e Pagamenti" at bounding box center [360, 339] width 177 height 46
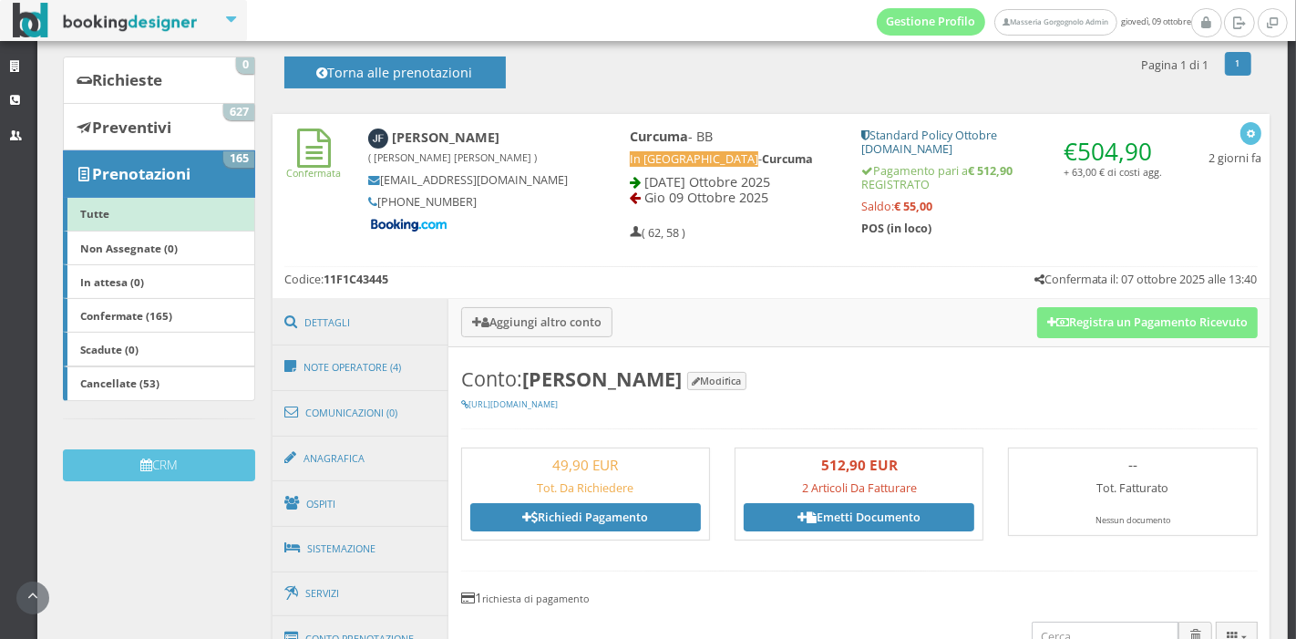
scroll to position [175, 0]
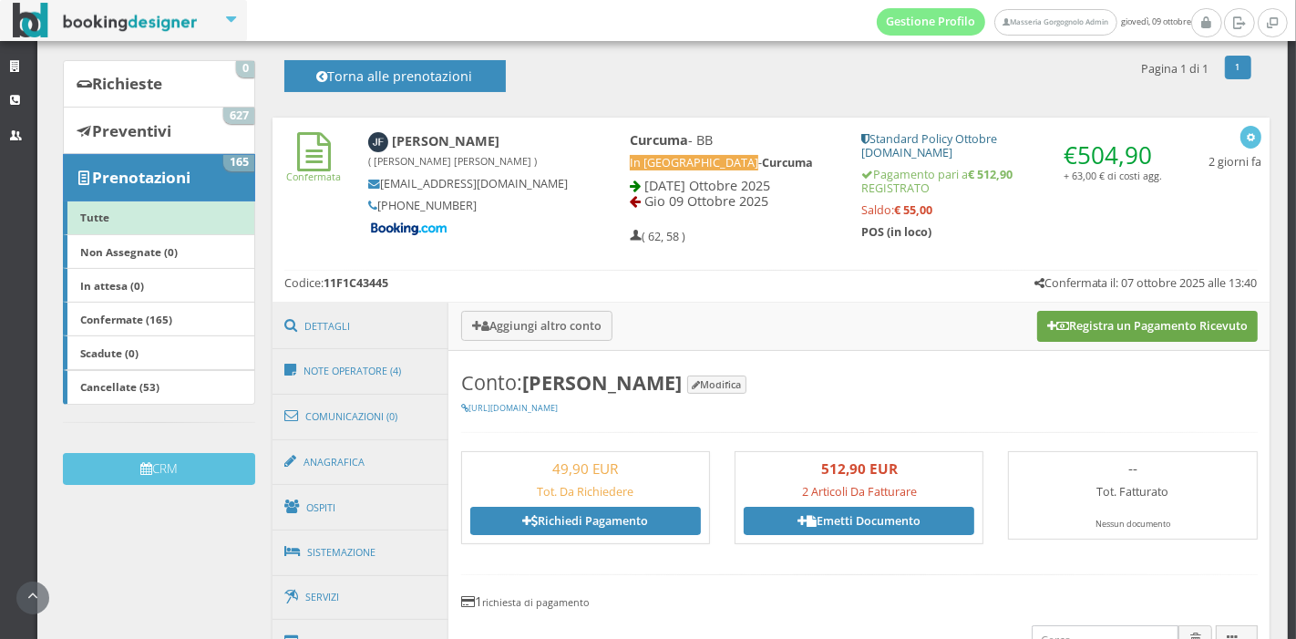
click at [1070, 334] on button "Registra un Pagamento Ricevuto" at bounding box center [1147, 326] width 221 height 31
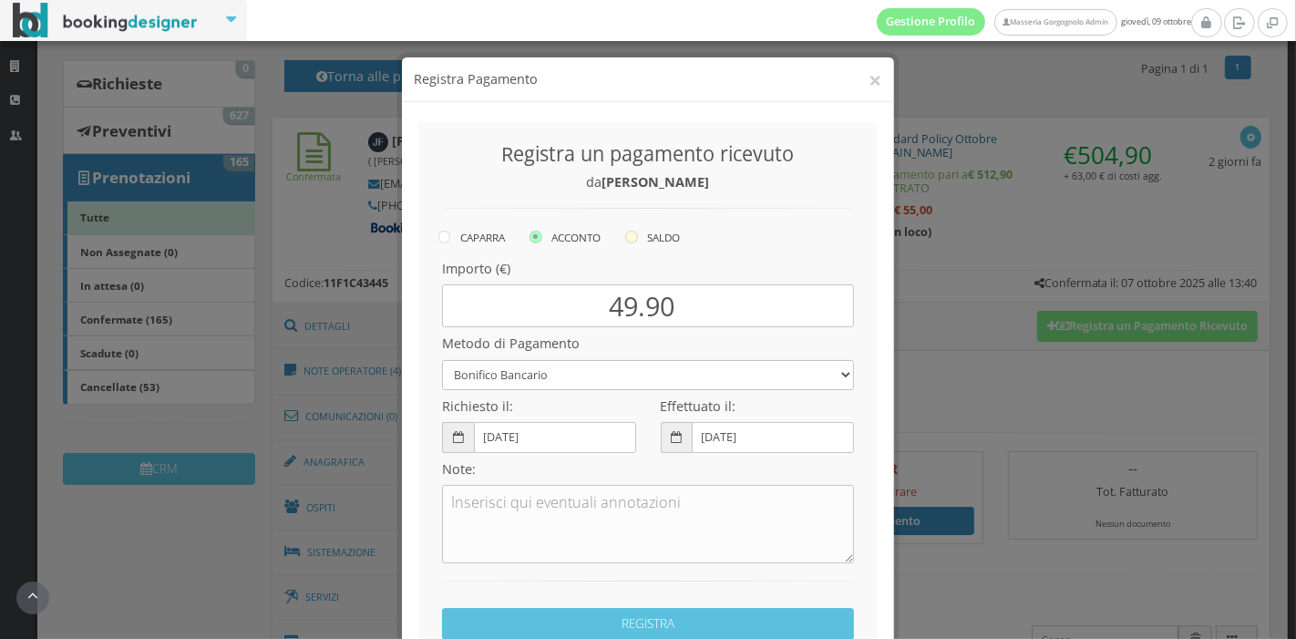
click at [625, 240] on icon at bounding box center [631, 237] width 13 height 13
radio input "true"
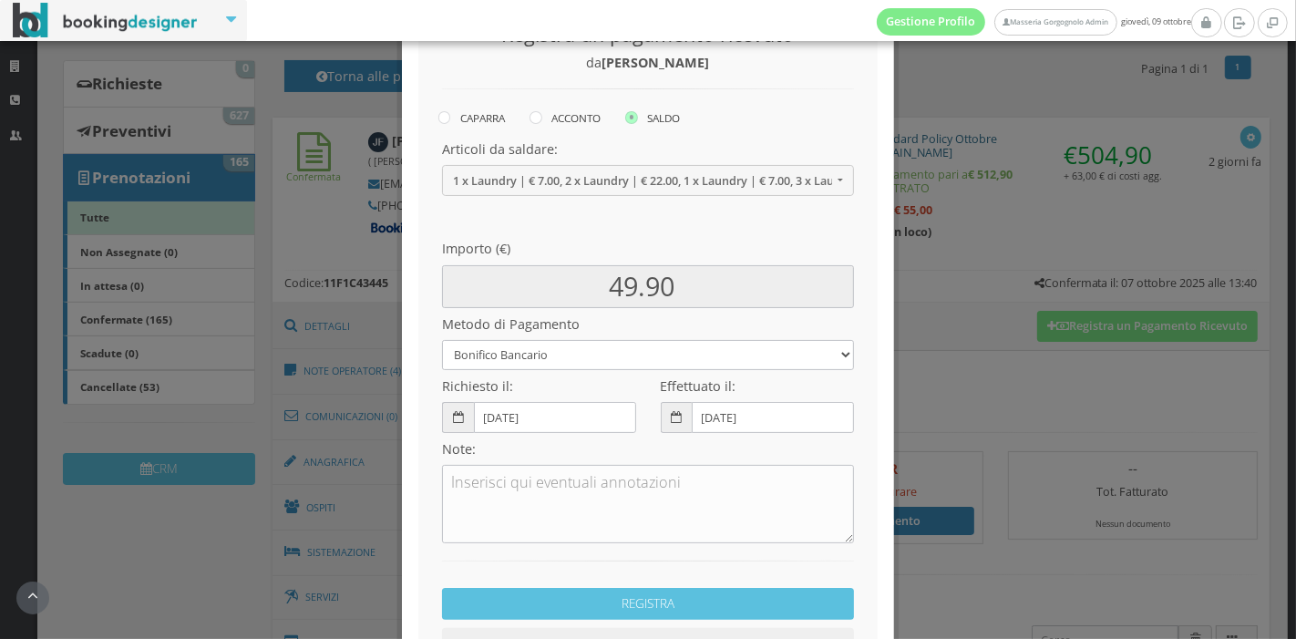
scroll to position [143, 0]
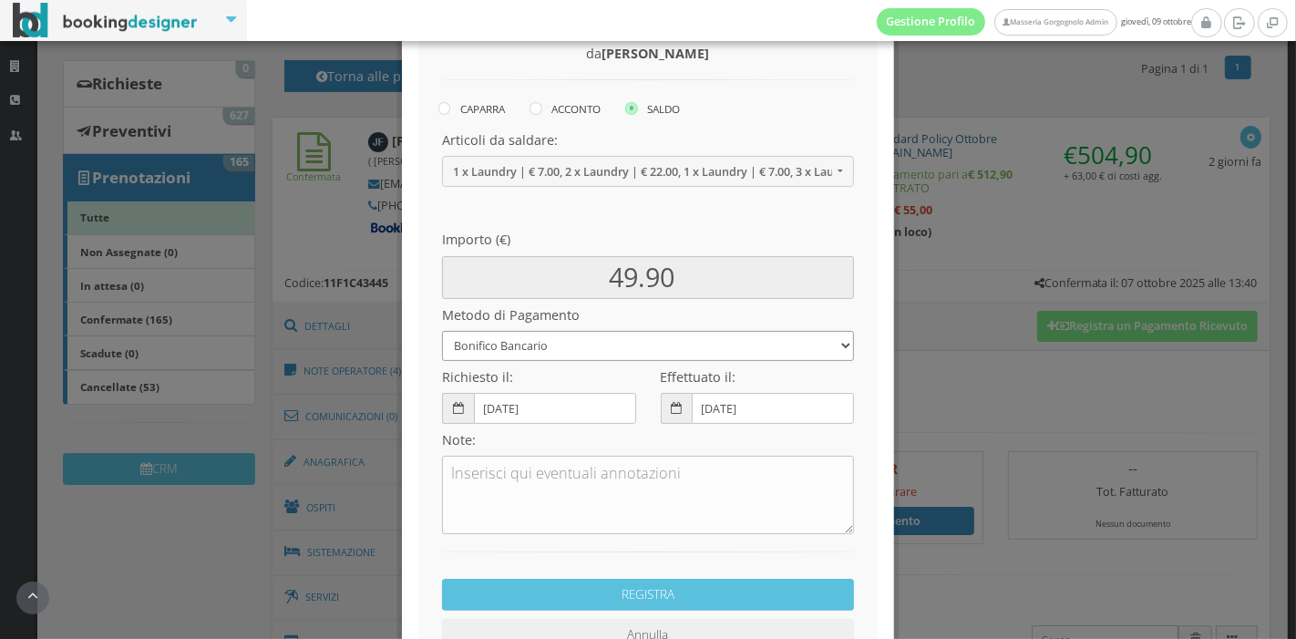
click at [599, 341] on select "Bonifico Bancario Carta di Credito Pay By Link Contanti Assegno Bancario Assegn…" at bounding box center [648, 346] width 412 height 30
select select
click at [442, 331] on select "Bonifico Bancario Carta di Credito Pay By Link Contanti Assegno Bancario Assegn…" at bounding box center [648, 346] width 412 height 30
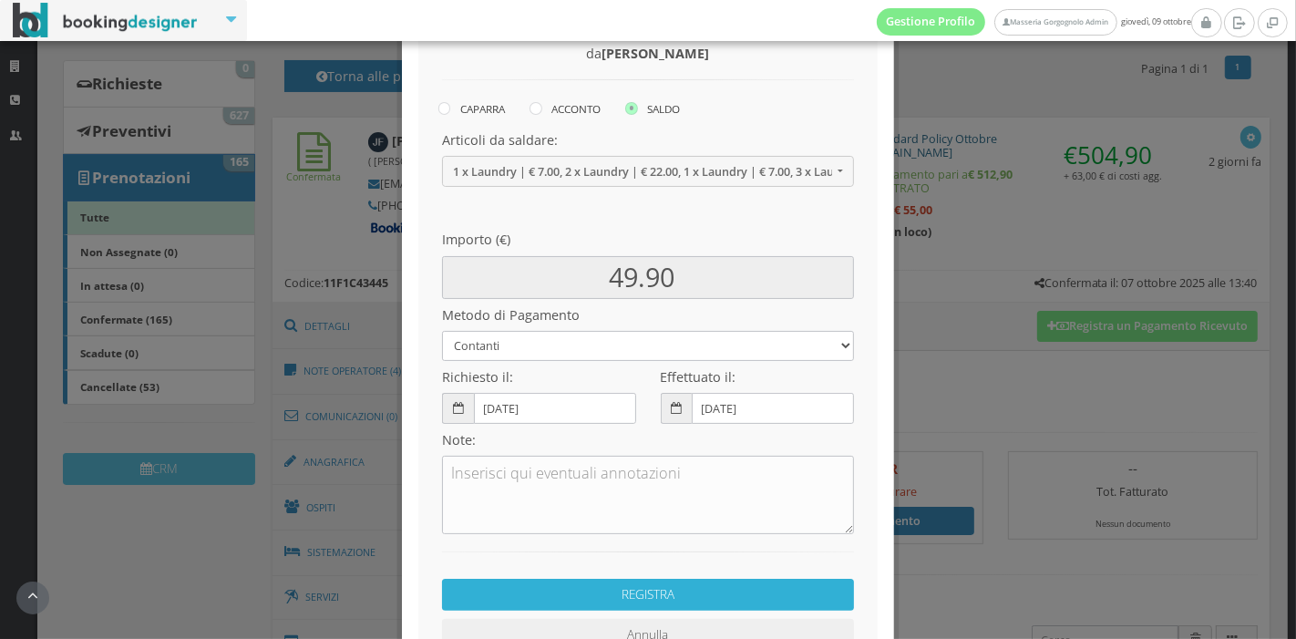
click at [661, 590] on button "REGISTRA" at bounding box center [648, 595] width 412 height 32
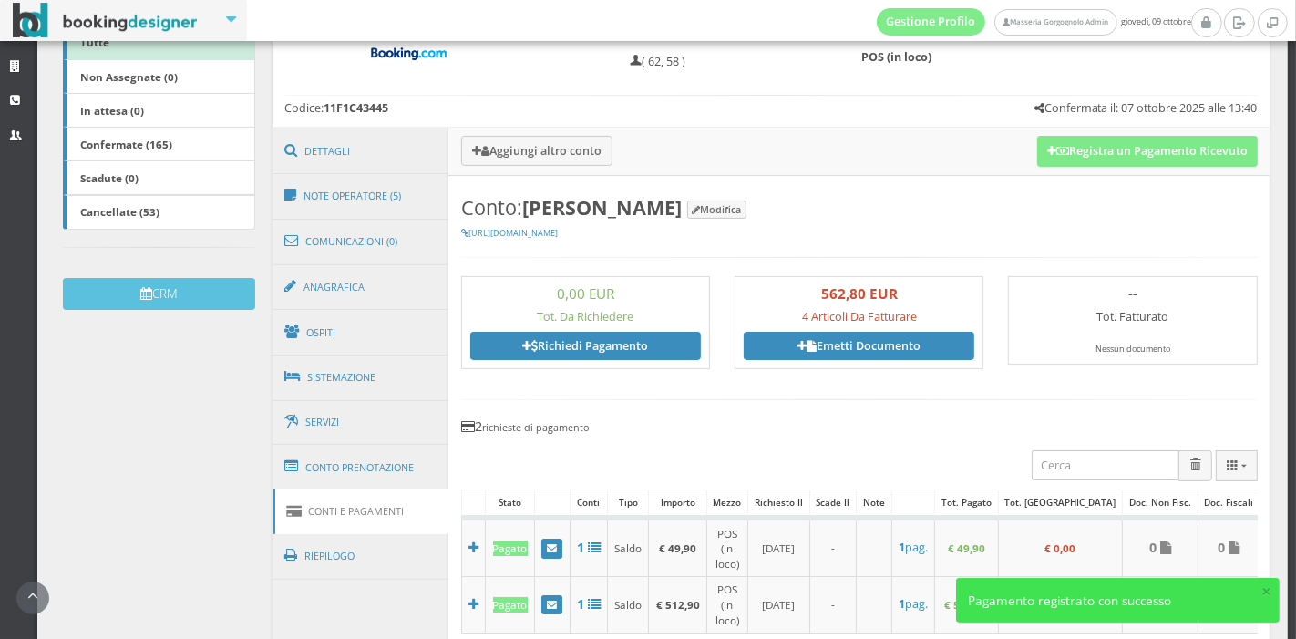
scroll to position [395, 0]
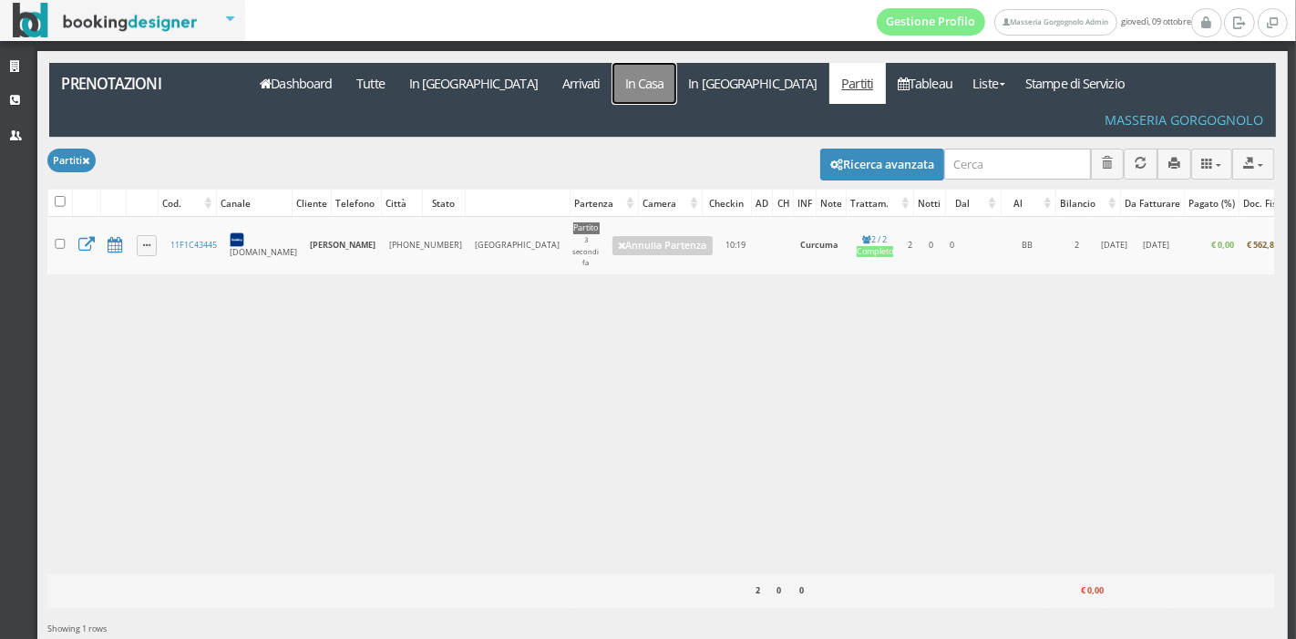
click at [612, 84] on link "In Casa" at bounding box center [644, 83] width 64 height 41
